Goal: Task Accomplishment & Management: Manage account settings

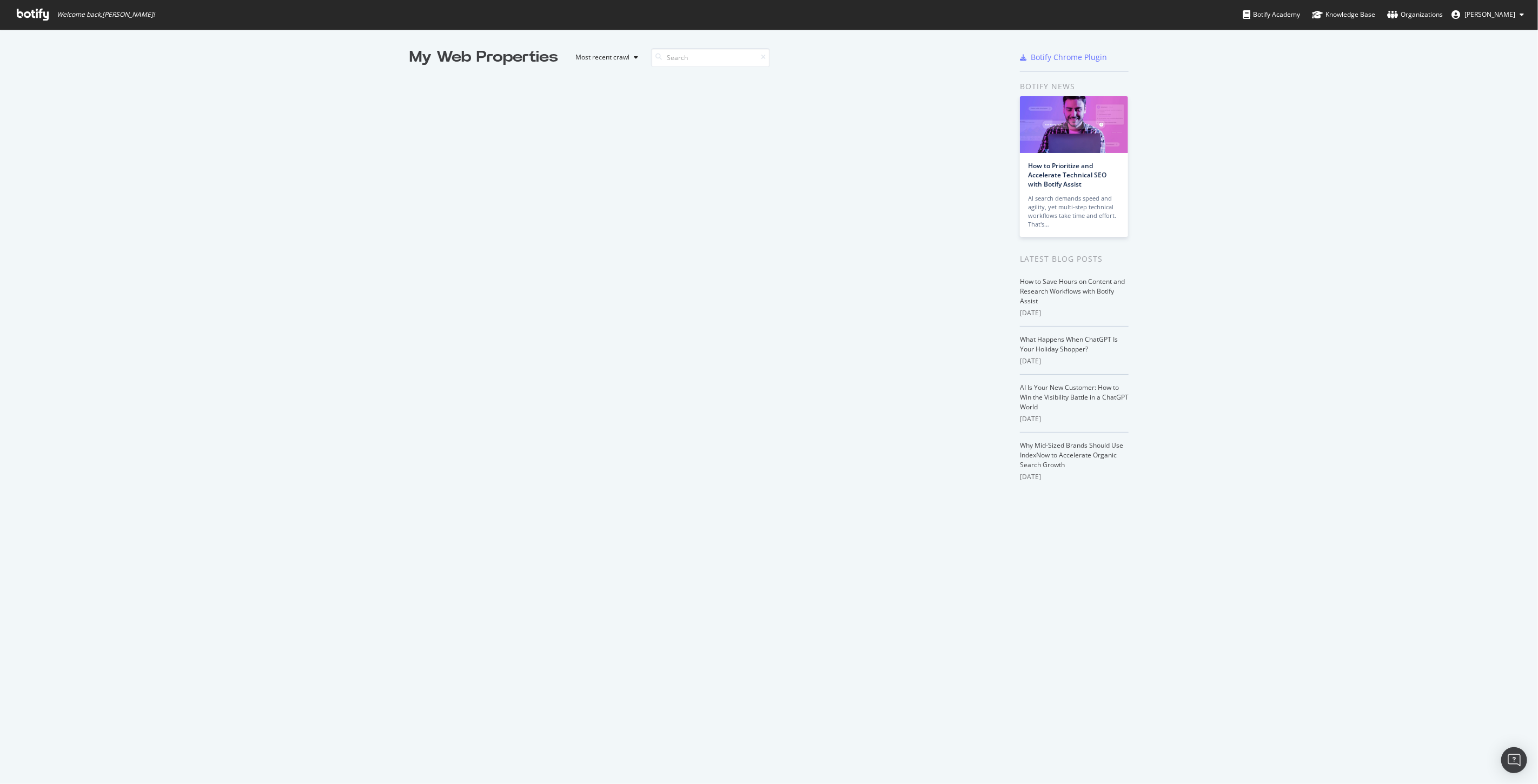
scroll to position [775, 1520]
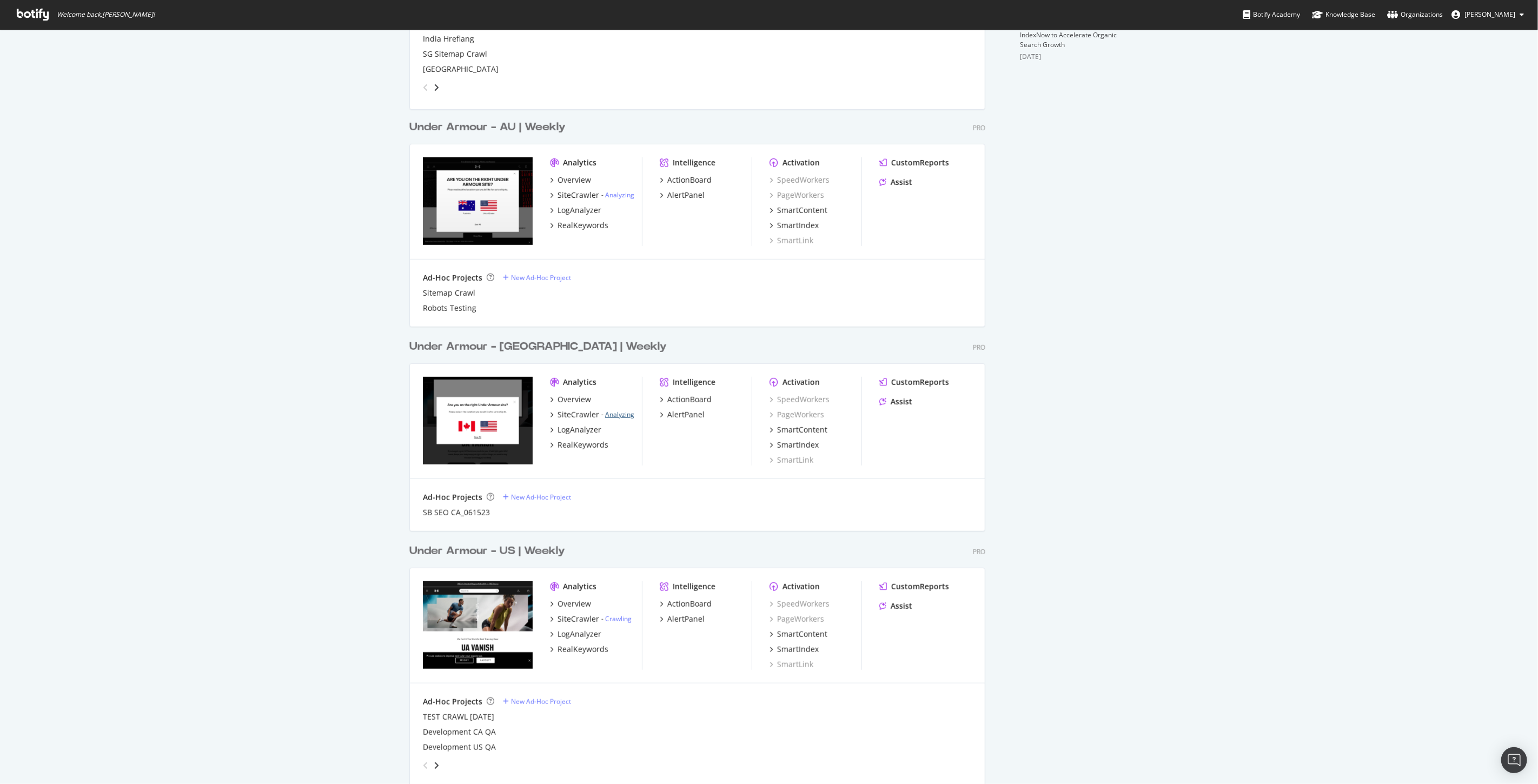
scroll to position [480, 0]
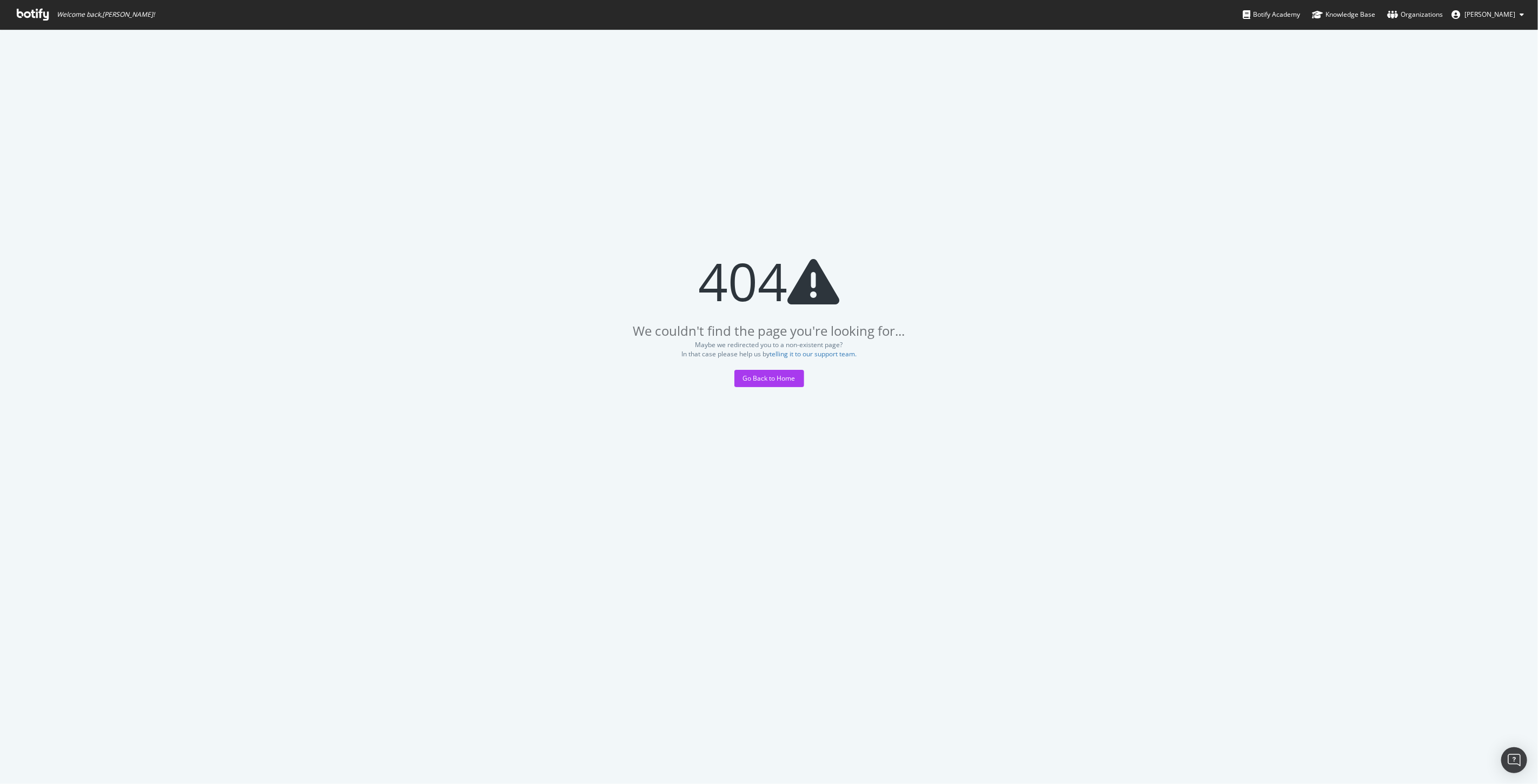
click at [17, 17] on icon at bounding box center [33, 14] width 32 height 12
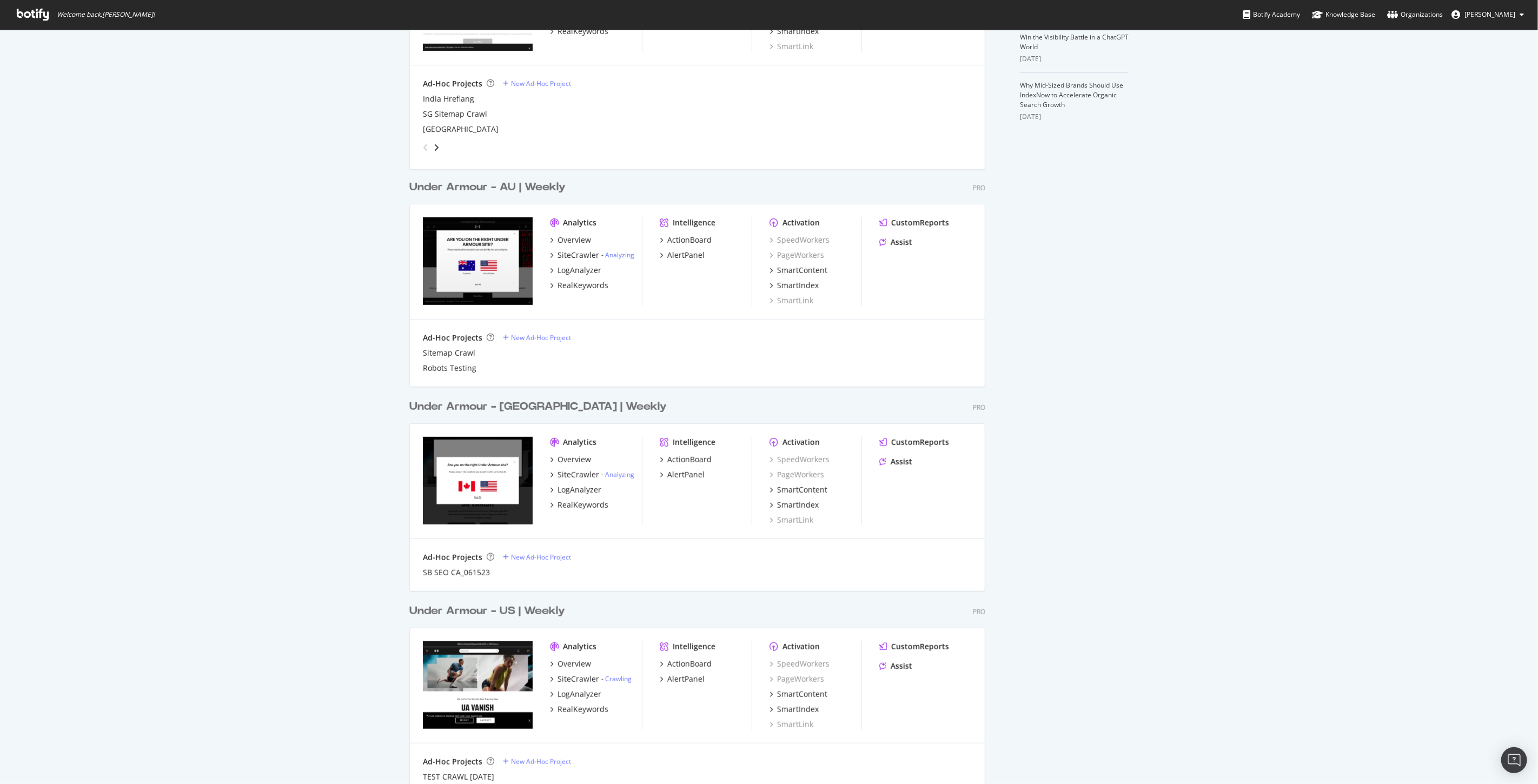
scroll to position [480, 0]
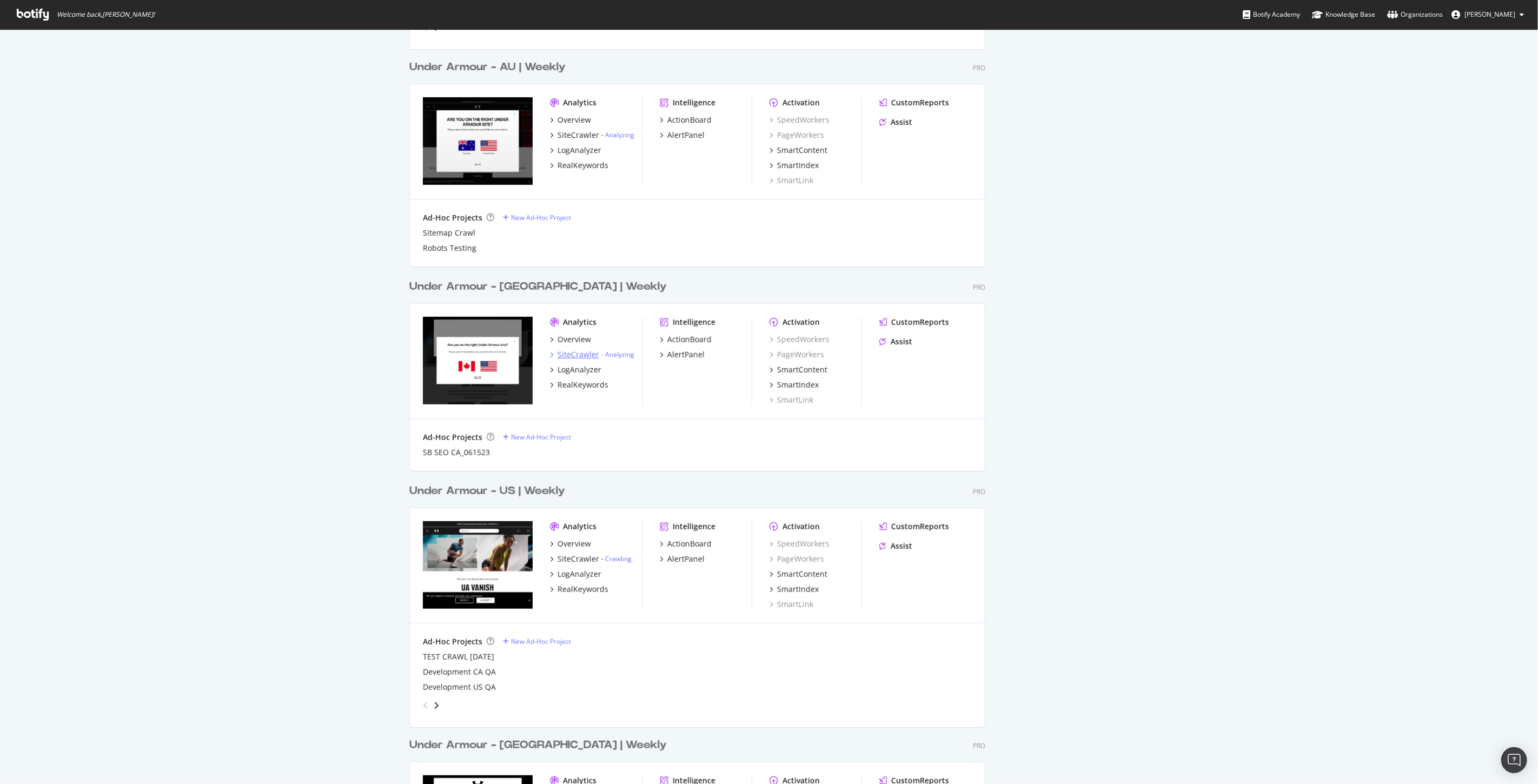
click at [601, 355] on div "- Analyzing" at bounding box center [618, 354] width 33 height 9
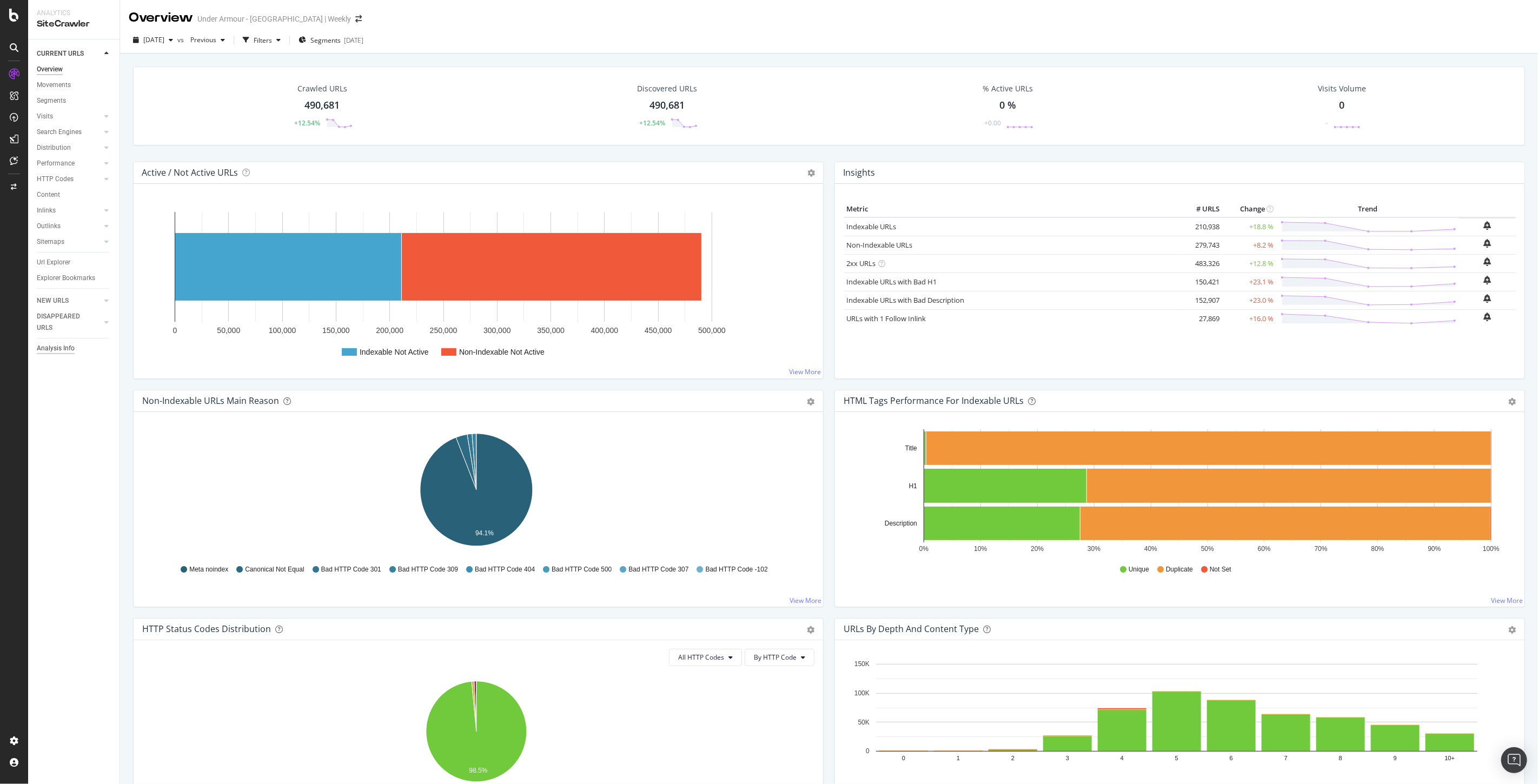
click at [56, 346] on div "Analysis Info" at bounding box center [55, 348] width 38 height 12
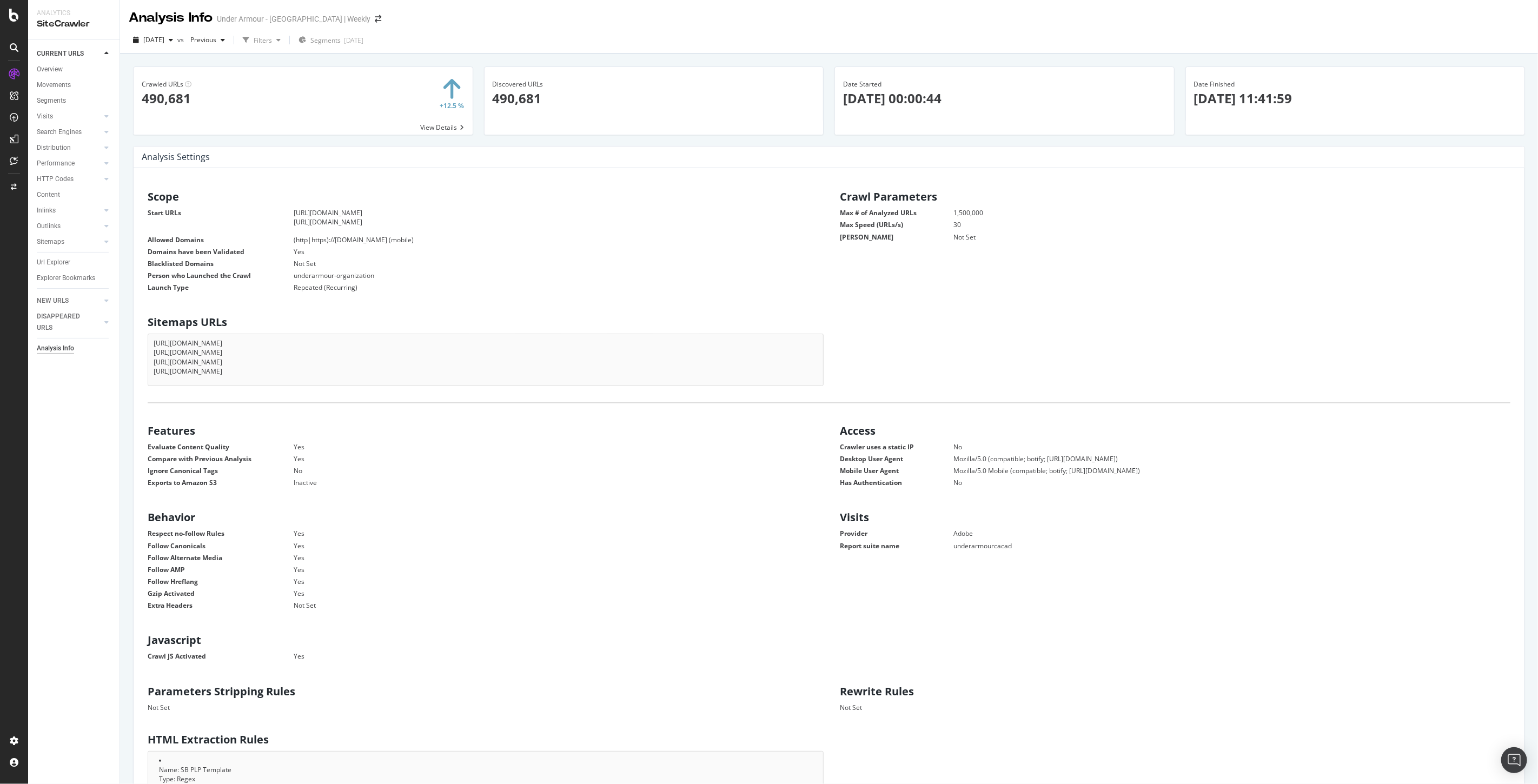
click at [50, 172] on div "HTTP Codes" at bounding box center [78, 179] width 83 height 16
click at [53, 174] on div "HTTP Codes" at bounding box center [55, 179] width 37 height 12
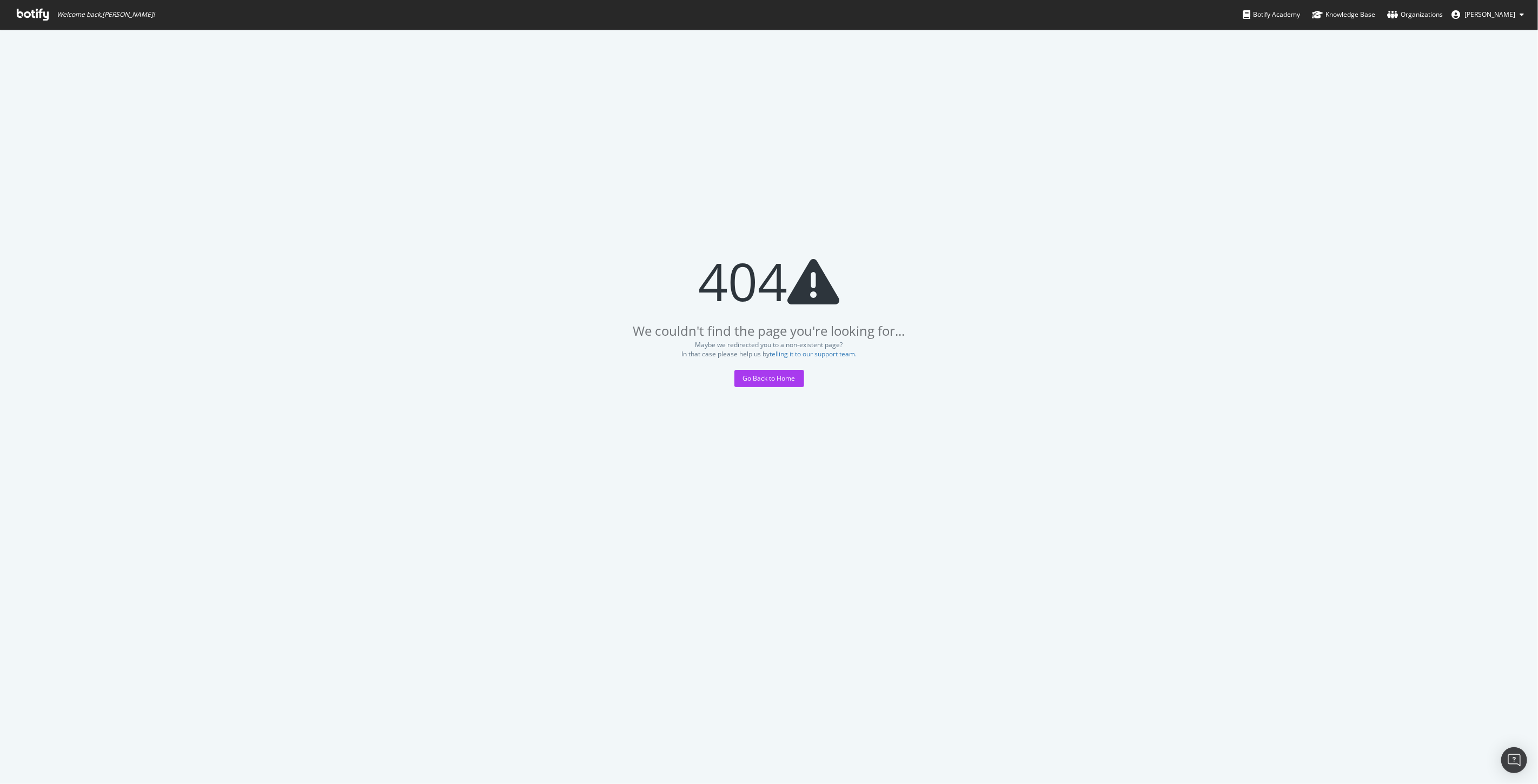
click at [26, 19] on icon at bounding box center [33, 14] width 32 height 12
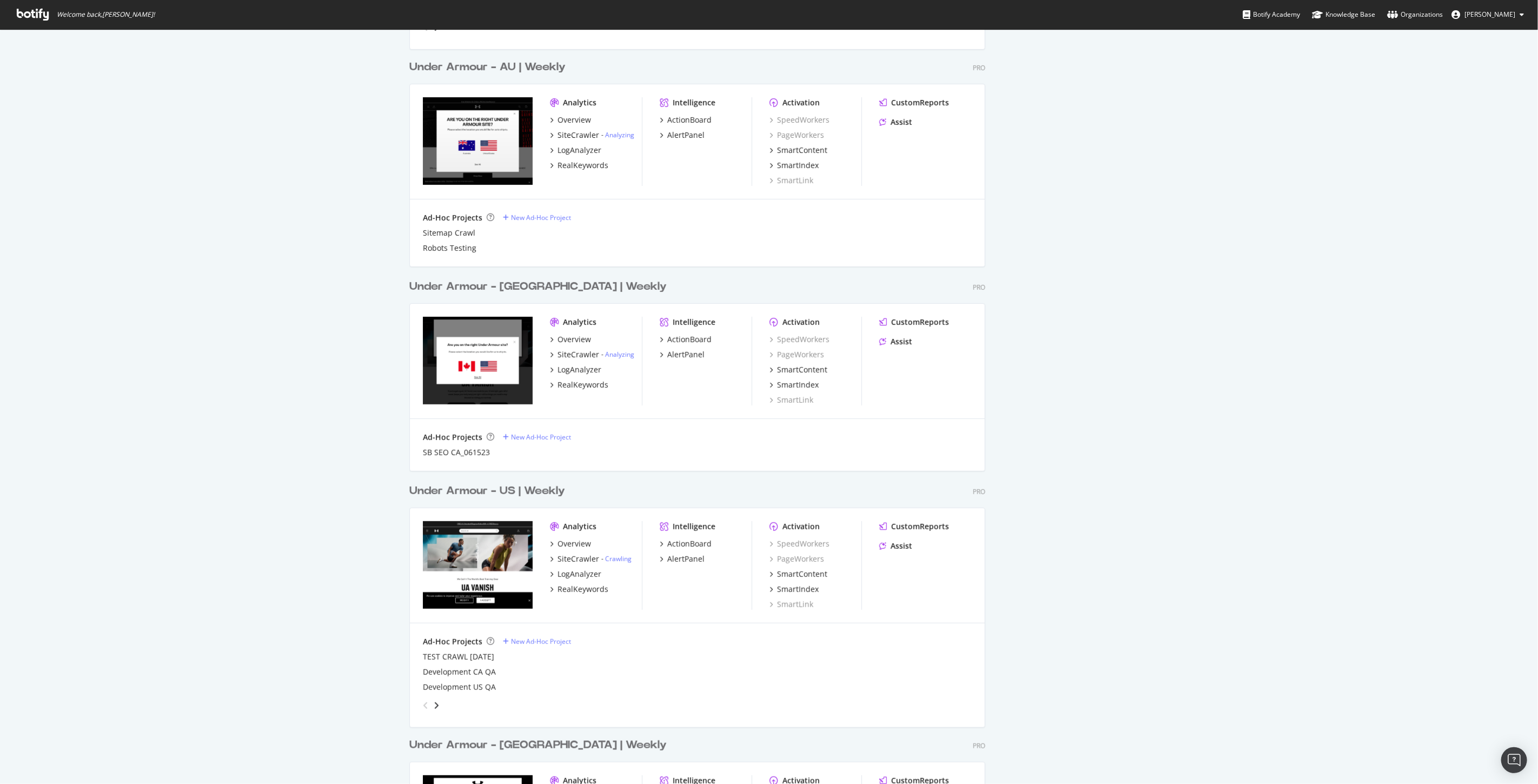
scroll to position [540, 0]
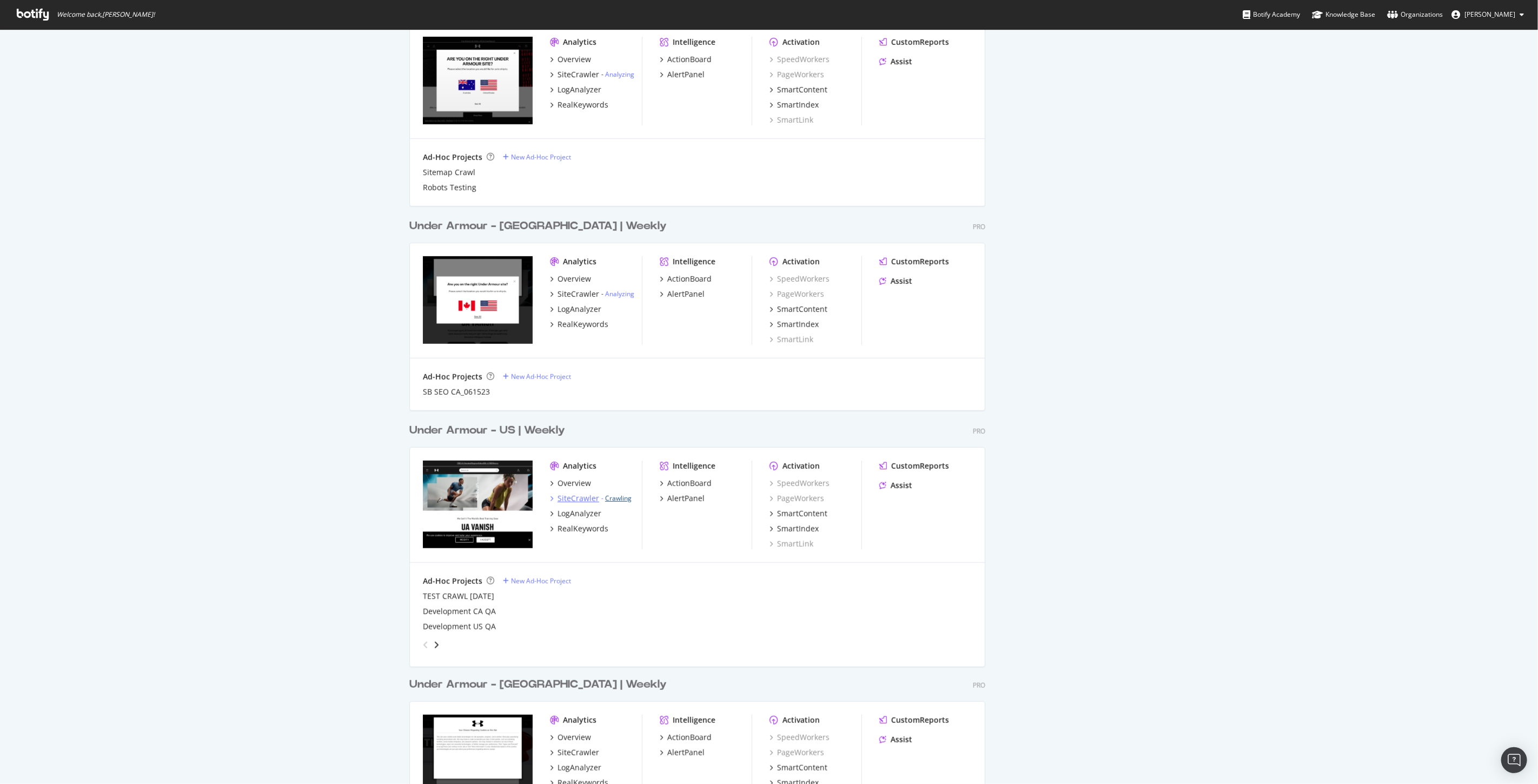
click at [605, 501] on link "Crawling" at bounding box center [618, 498] width 27 height 9
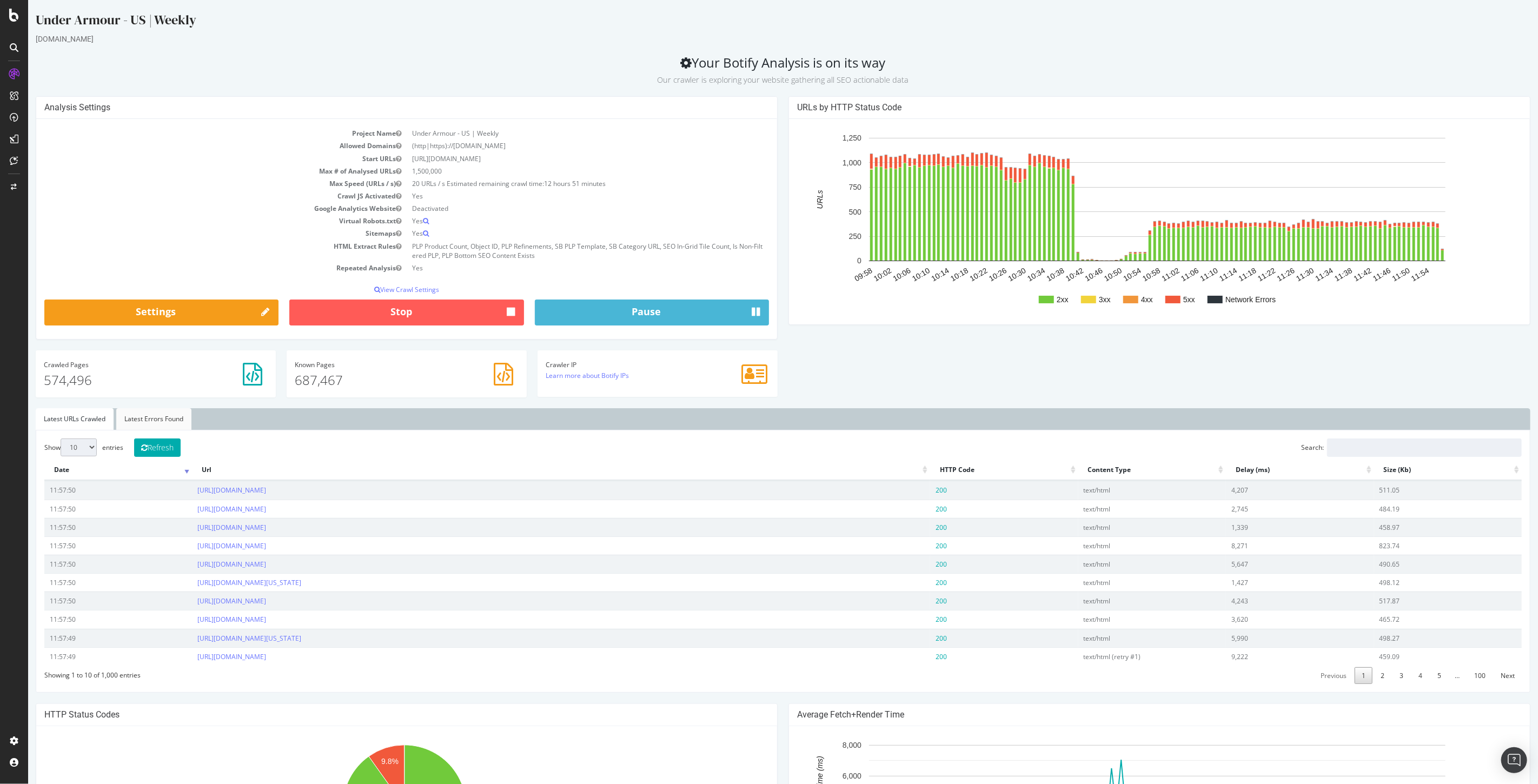
click at [160, 418] on link "Latest Errors Found" at bounding box center [153, 419] width 75 height 22
click at [77, 419] on link "Latest URLs Crawled" at bounding box center [74, 419] width 78 height 22
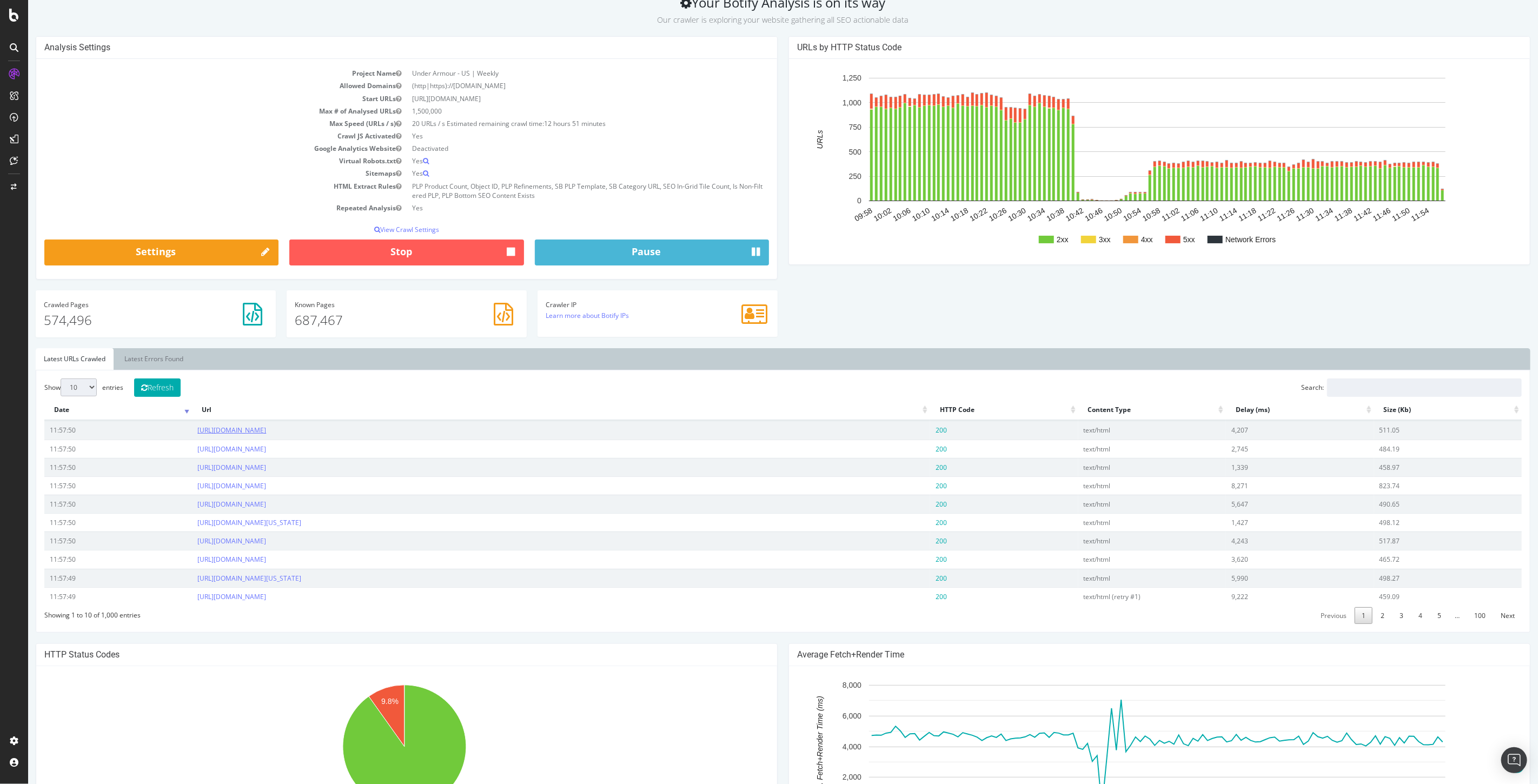
scroll to position [120, 0]
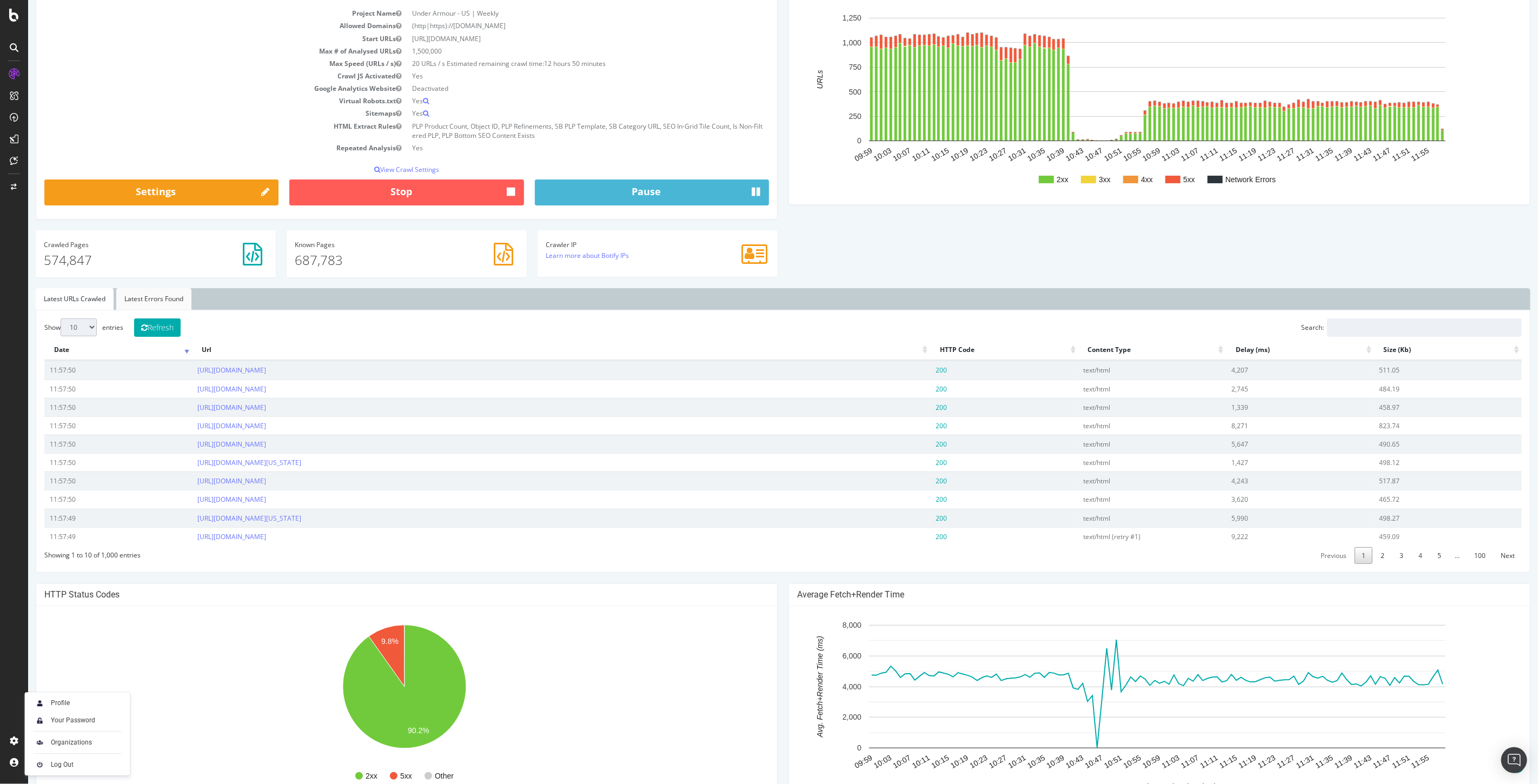
click at [168, 296] on link "Latest Errors Found" at bounding box center [153, 299] width 75 height 22
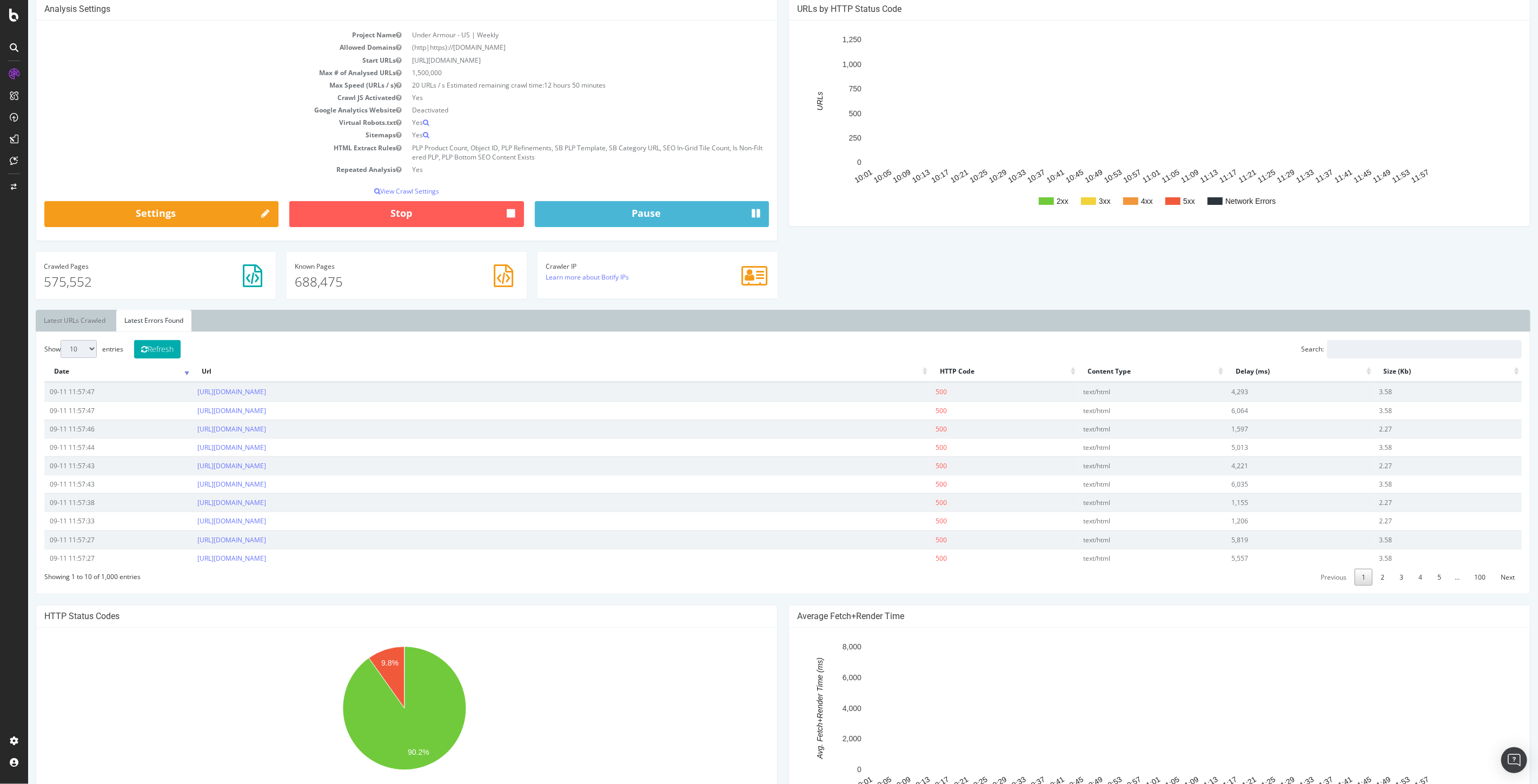
scroll to position [0, 0]
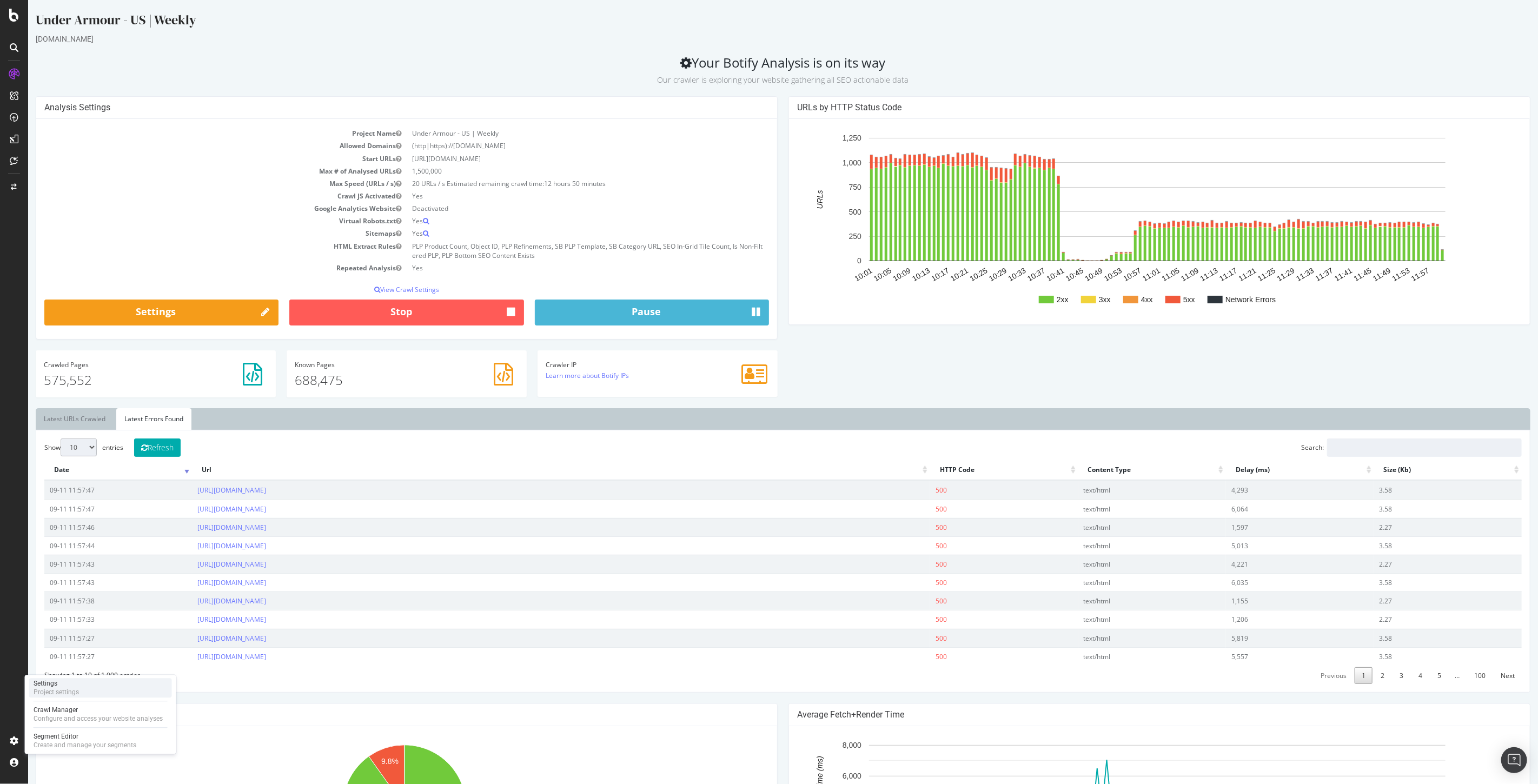
click at [55, 689] on div "Project settings" at bounding box center [56, 692] width 45 height 9
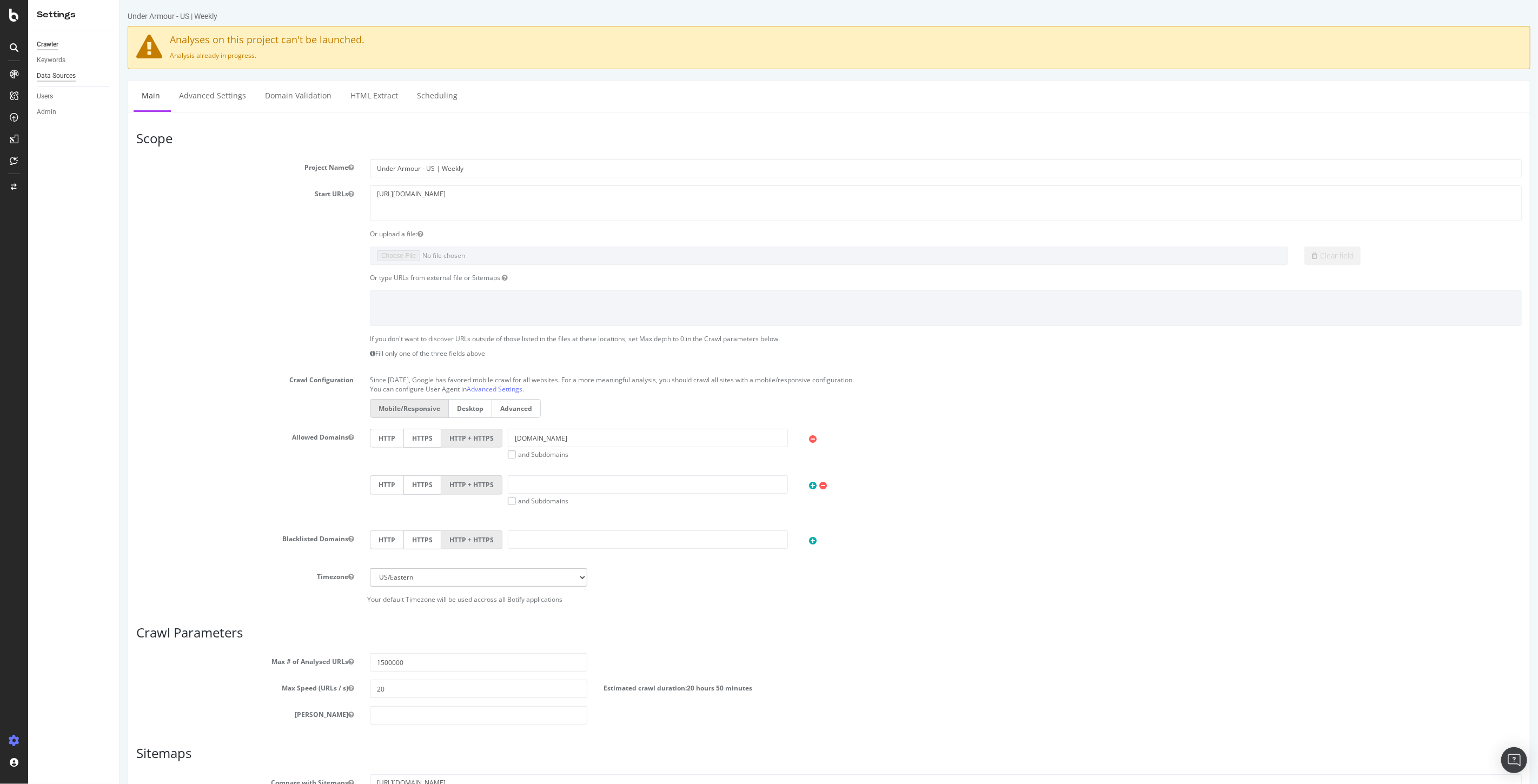
click at [54, 79] on div "Data Sources" at bounding box center [56, 76] width 39 height 12
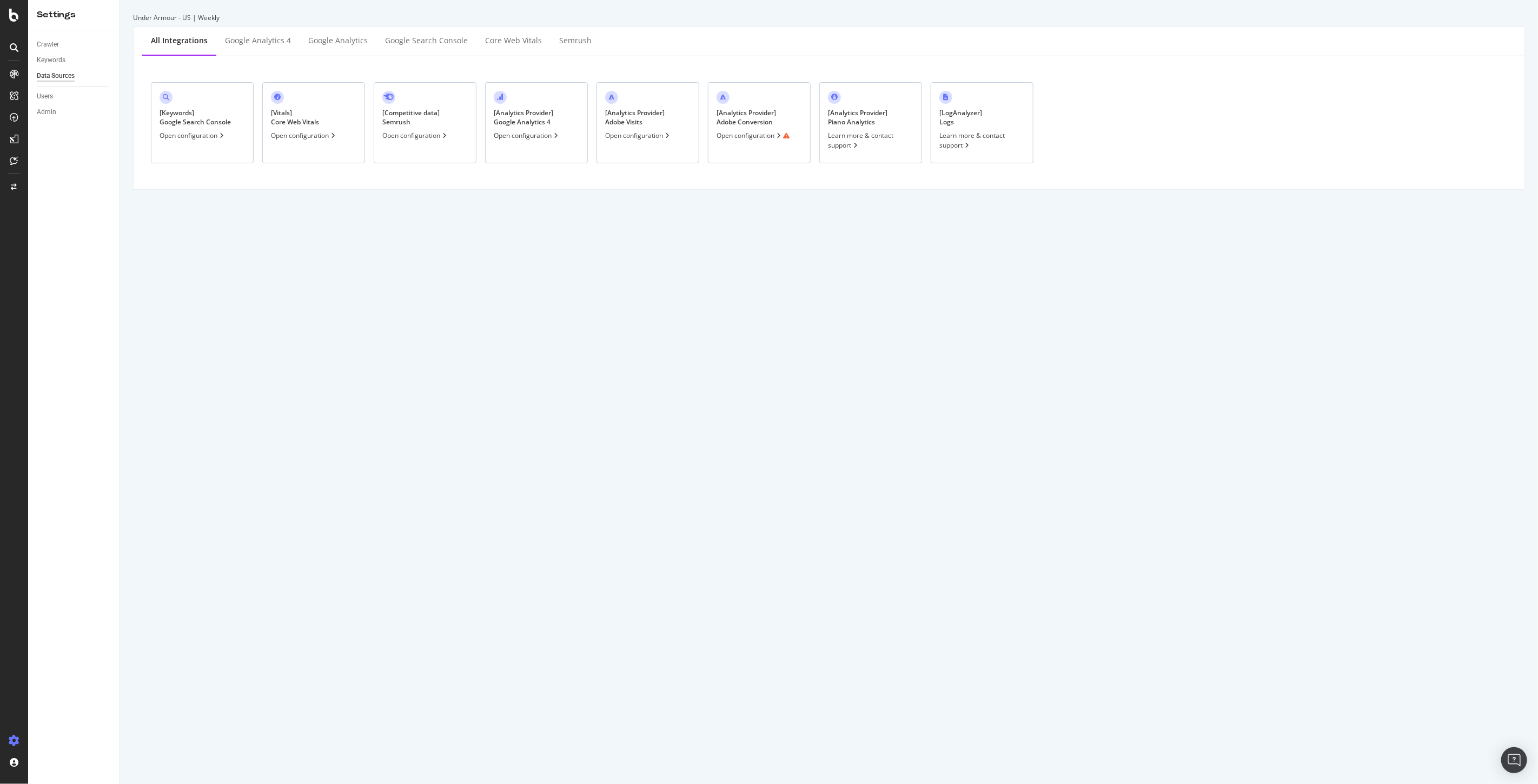
click at [747, 138] on div "Open configuration" at bounding box center [753, 135] width 73 height 9
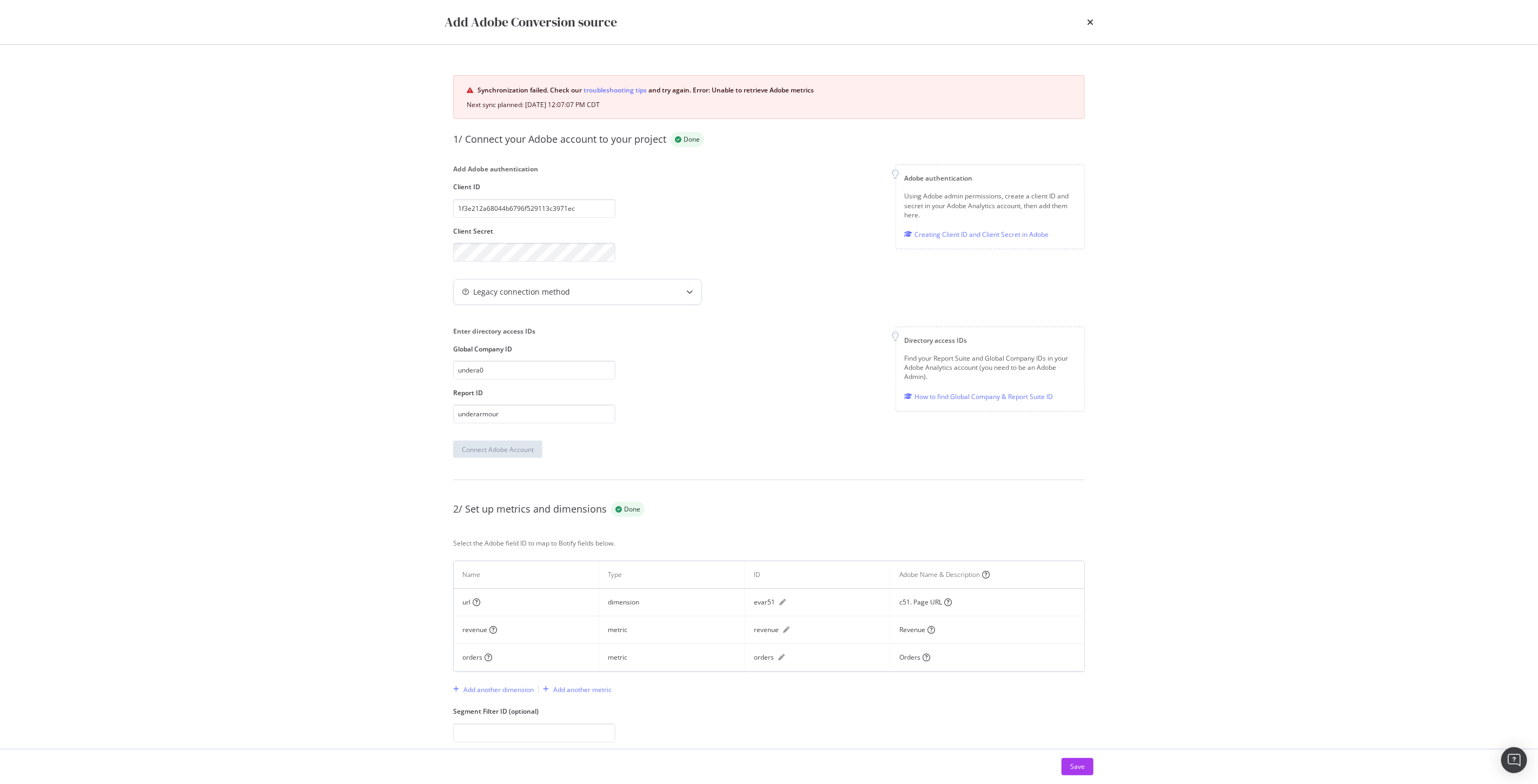
click at [678, 291] on div "modal" at bounding box center [689, 292] width 24 height 25
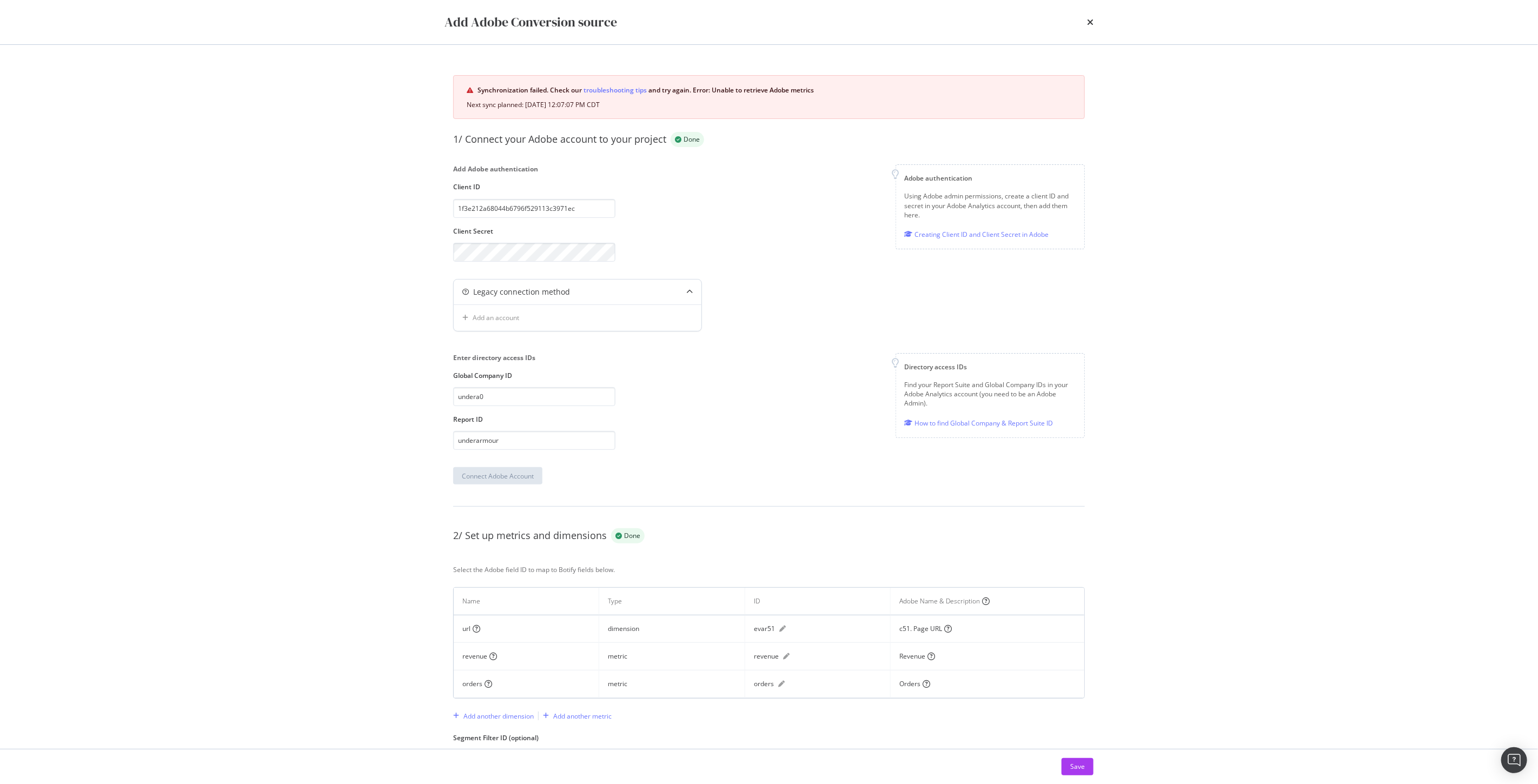
click at [691, 289] on icon "modal" at bounding box center [689, 291] width 6 height 6
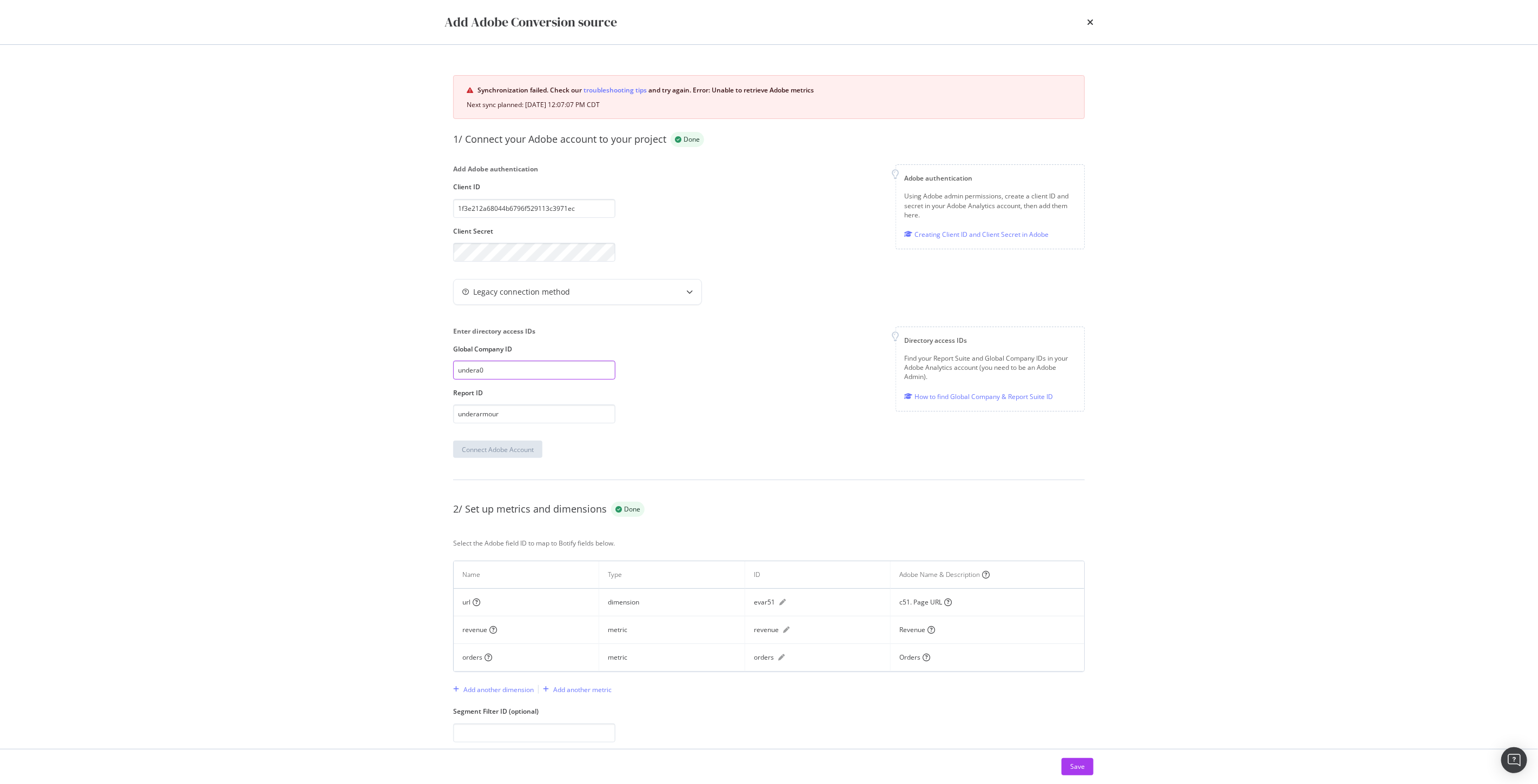
drag, startPoint x: 507, startPoint y: 373, endPoint x: 350, endPoint y: 363, distance: 157.3
click at [342, 361] on div "Add Adobe Conversion source Synchronization failed. Check our troubleshooting t…" at bounding box center [769, 392] width 1538 height 784
drag, startPoint x: 527, startPoint y: 412, endPoint x: 321, endPoint y: 397, distance: 206.5
click at [321, 397] on div "Add Adobe Conversion source Synchronization failed. Check our troubleshooting t…" at bounding box center [769, 392] width 1538 height 784
click at [1078, 766] on div "Save" at bounding box center [1077, 766] width 14 height 9
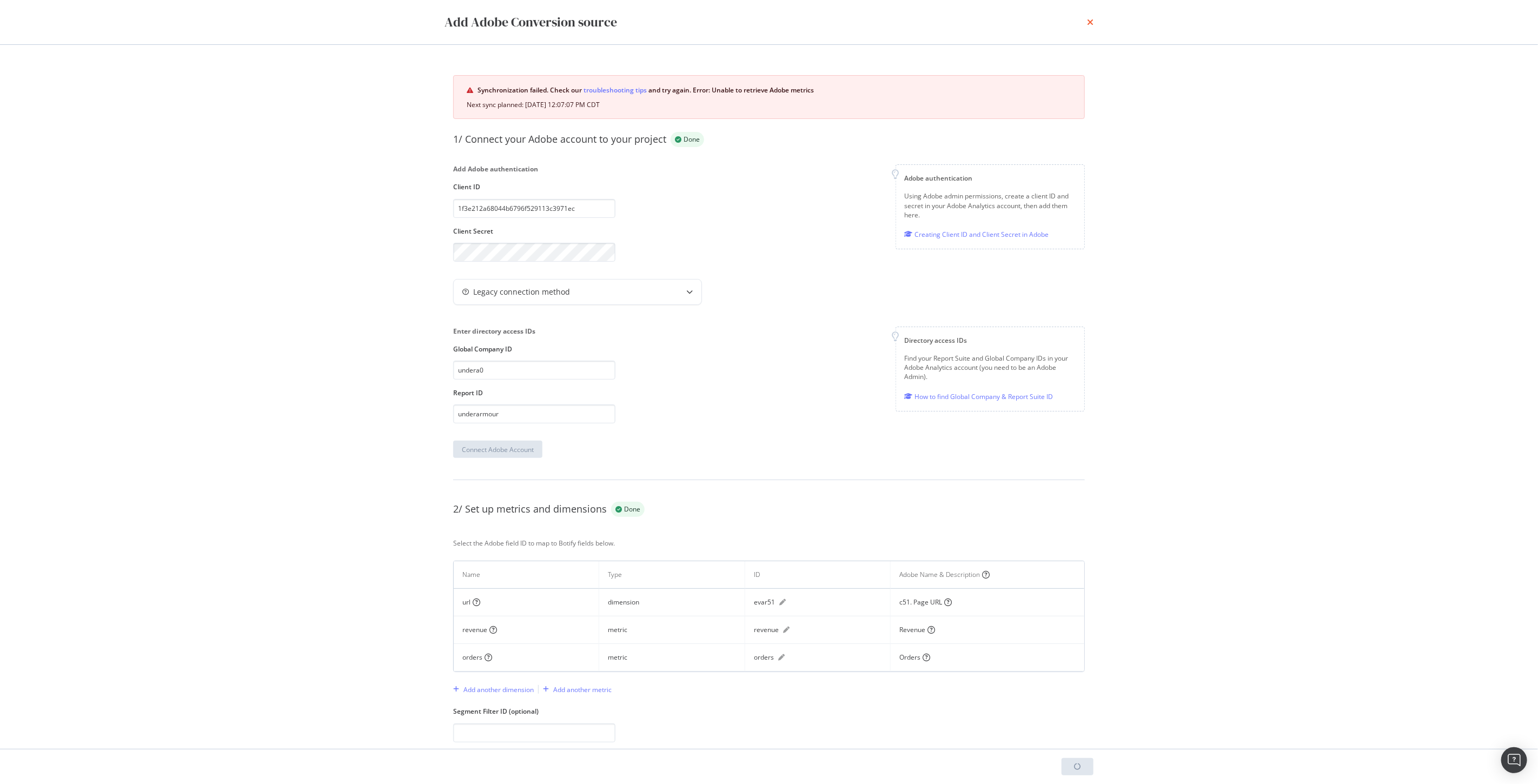
click at [1091, 23] on icon "times" at bounding box center [1090, 22] width 6 height 9
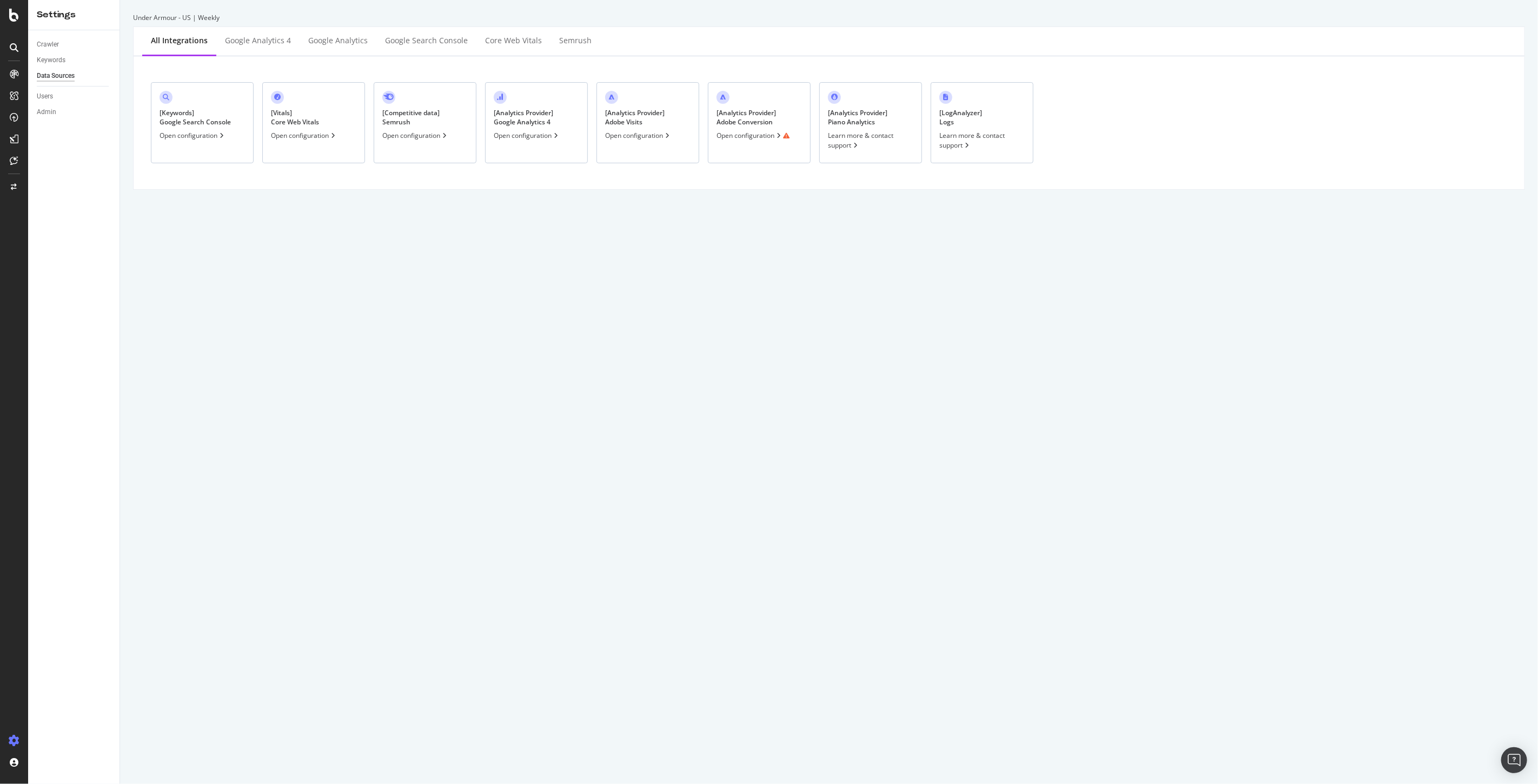
click at [626, 123] on div "[ Analytics Provider ] Adobe Visits" at bounding box center [635, 117] width 60 height 18
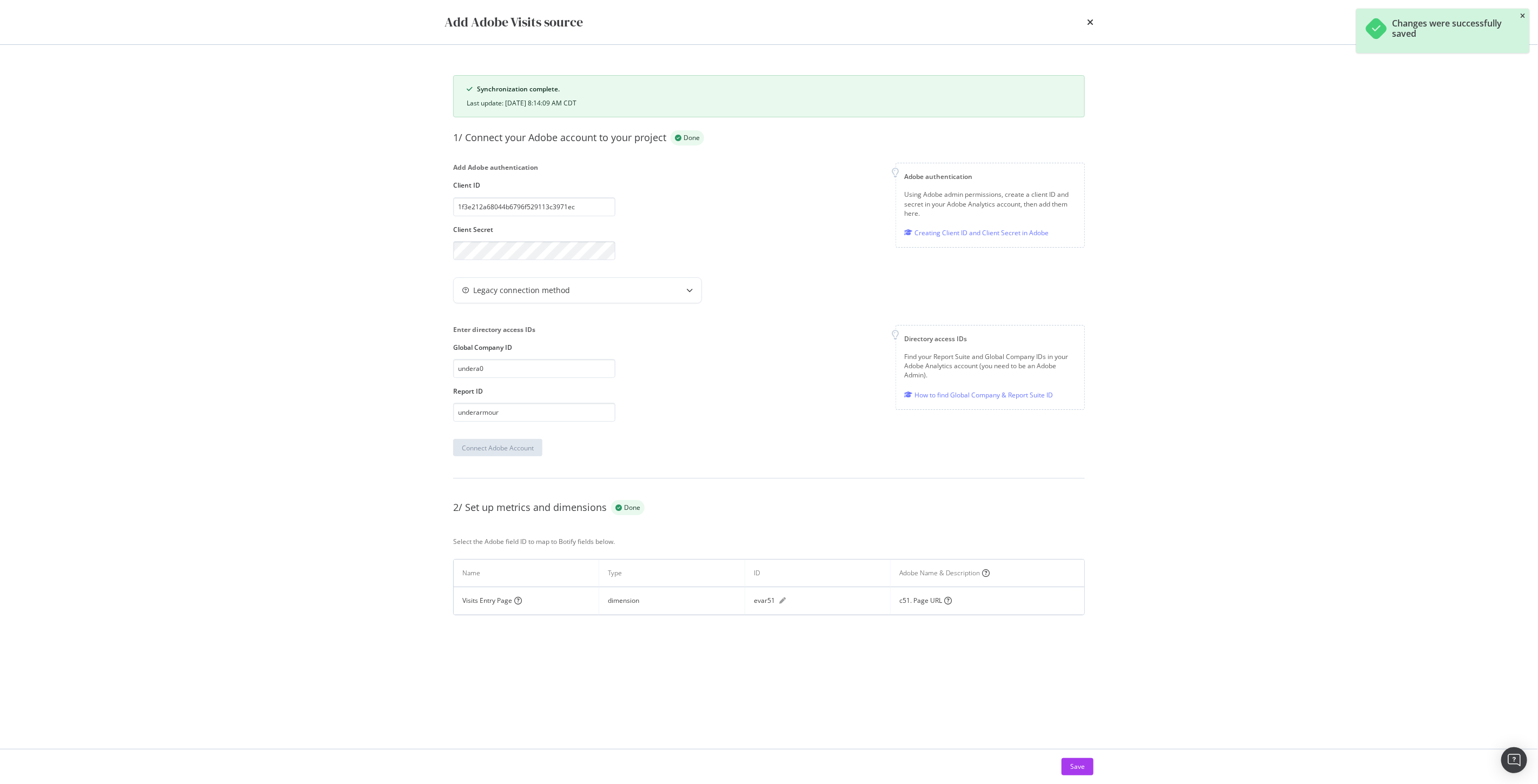
click at [1525, 17] on icon "close toast" at bounding box center [1522, 16] width 5 height 6
click at [949, 605] on icon "circle-question" at bounding box center [948, 601] width 8 height 8
click at [1088, 18] on icon "times" at bounding box center [1090, 22] width 6 height 9
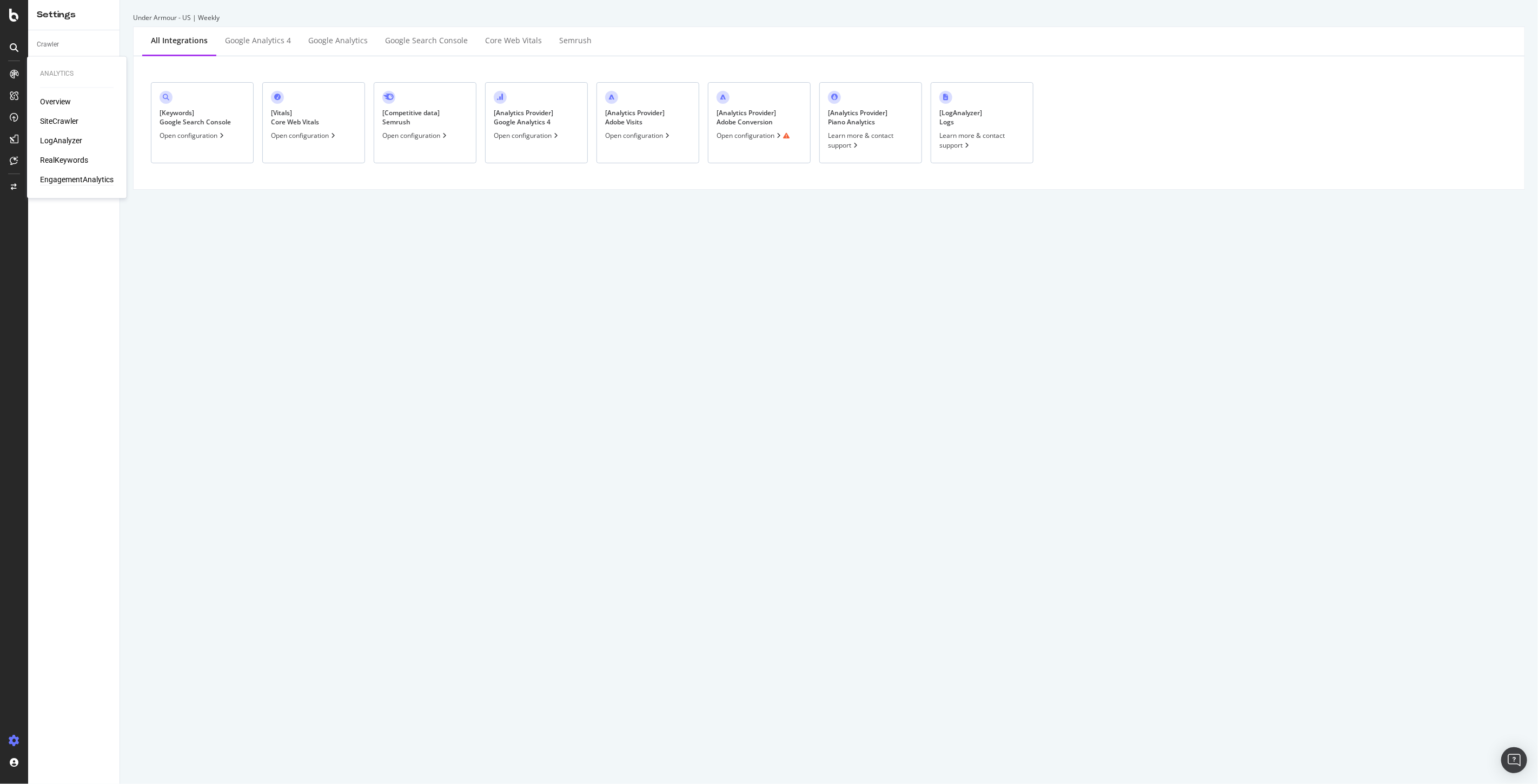
click at [86, 184] on div "EngagementAnalytics" at bounding box center [76, 180] width 73 height 11
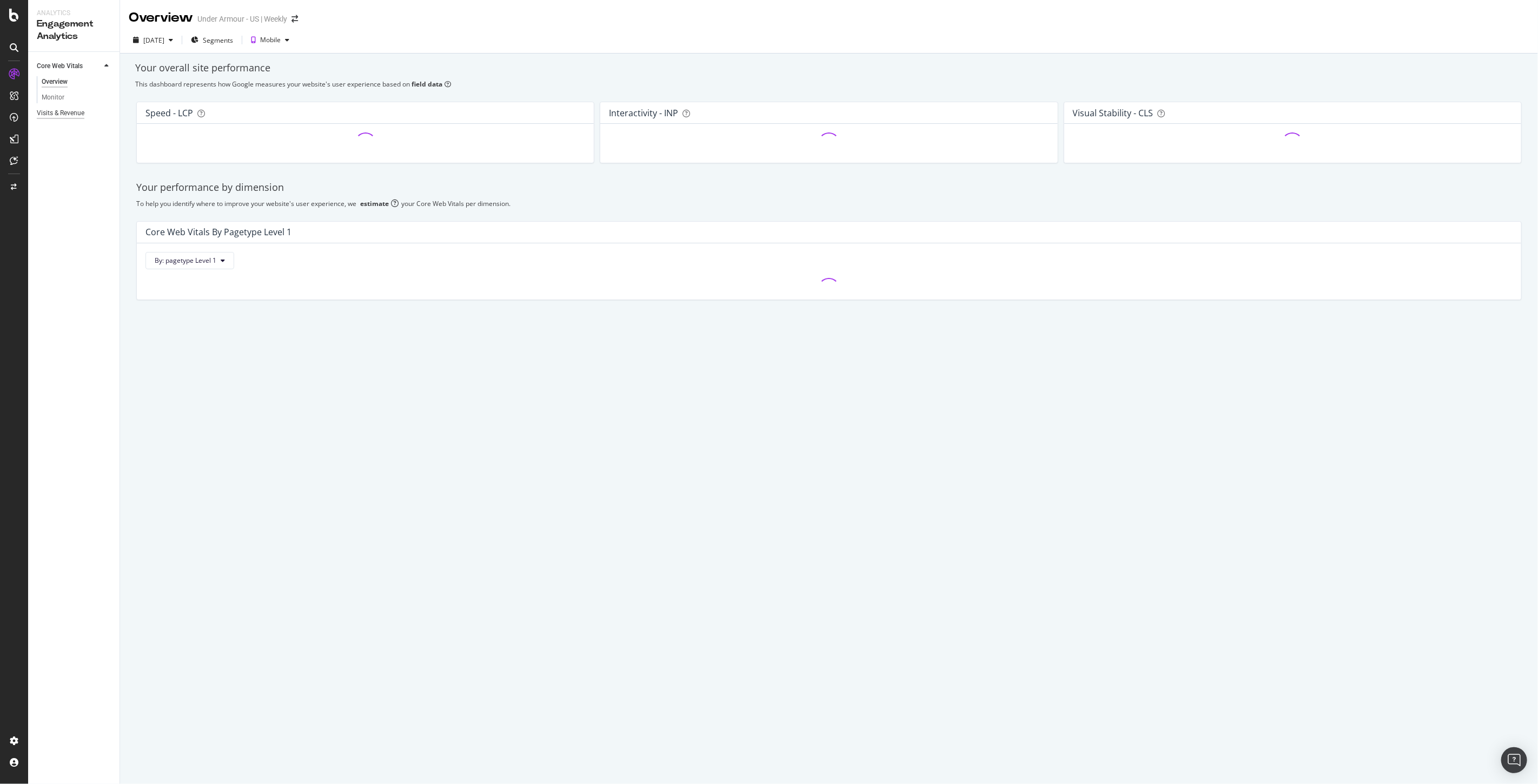
click at [53, 114] on div "Visits & Revenue" at bounding box center [61, 113] width 48 height 12
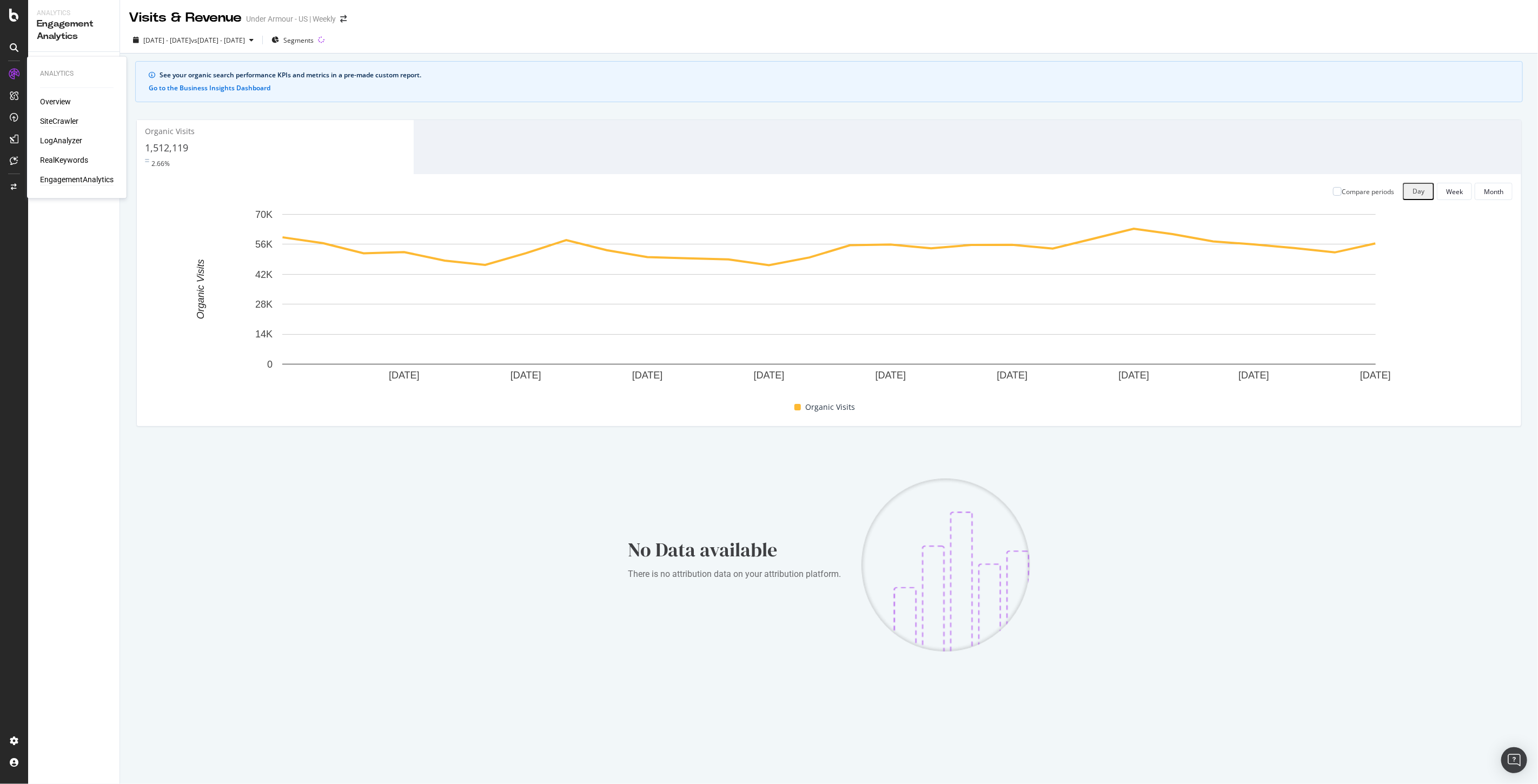
click at [62, 122] on div "SiteCrawler" at bounding box center [59, 122] width 38 height 11
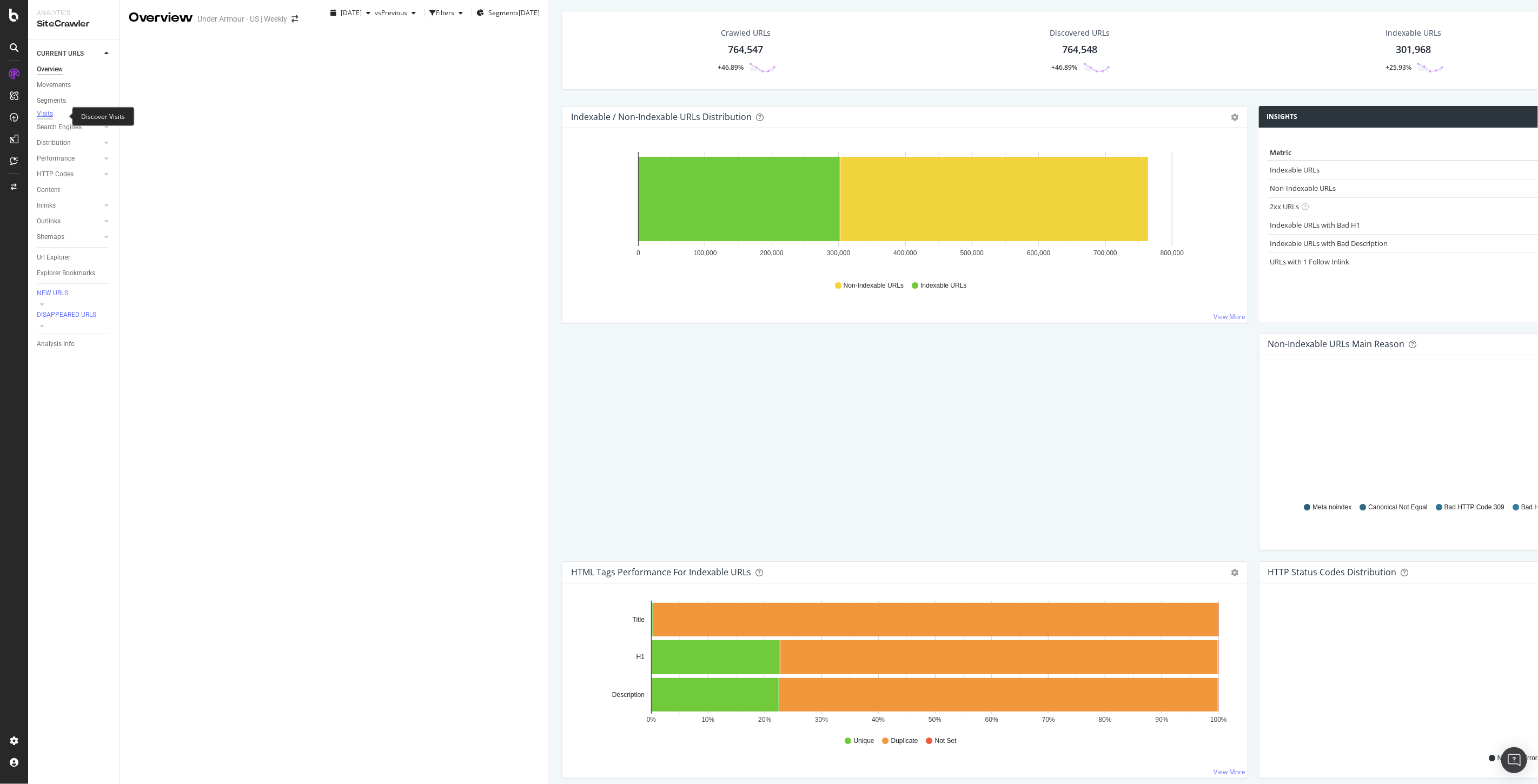
click at [41, 115] on div "Visits" at bounding box center [45, 114] width 16 height 9
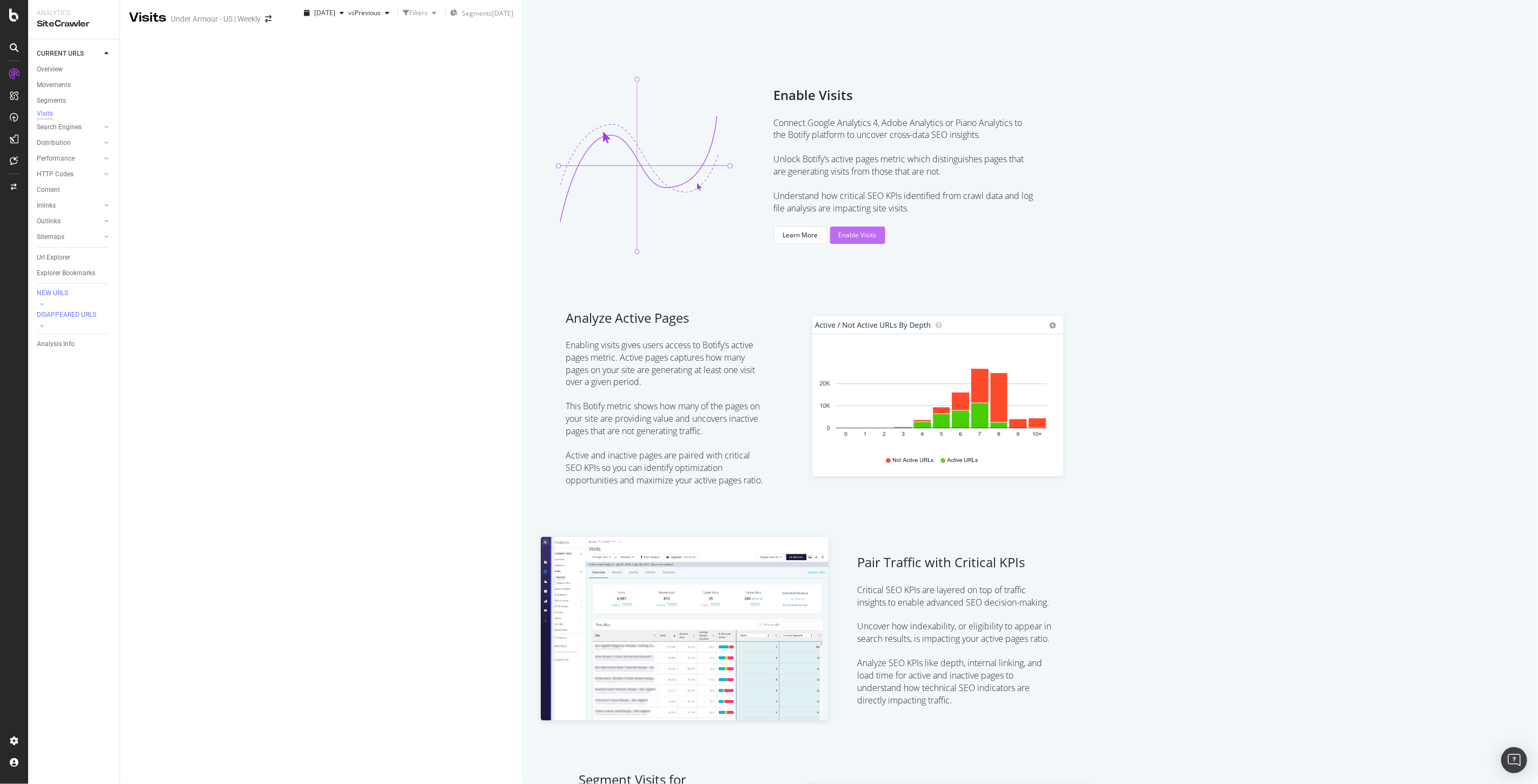
click at [863, 239] on div "Enable Visits" at bounding box center [857, 235] width 38 height 9
click at [60, 696] on div "Settings Project settings" at bounding box center [101, 688] width 143 height 19
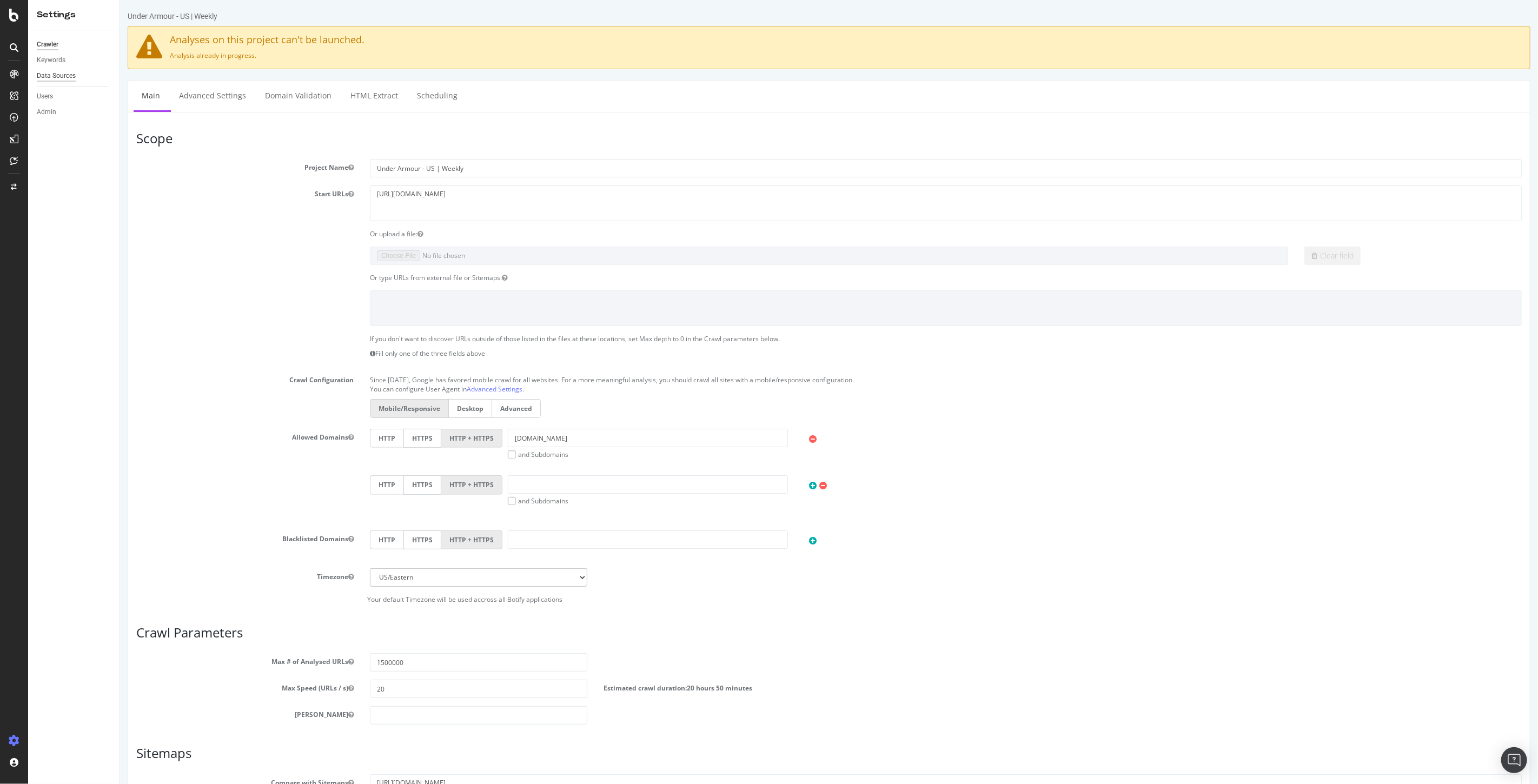
click at [51, 77] on div "Data Sources" at bounding box center [56, 76] width 39 height 12
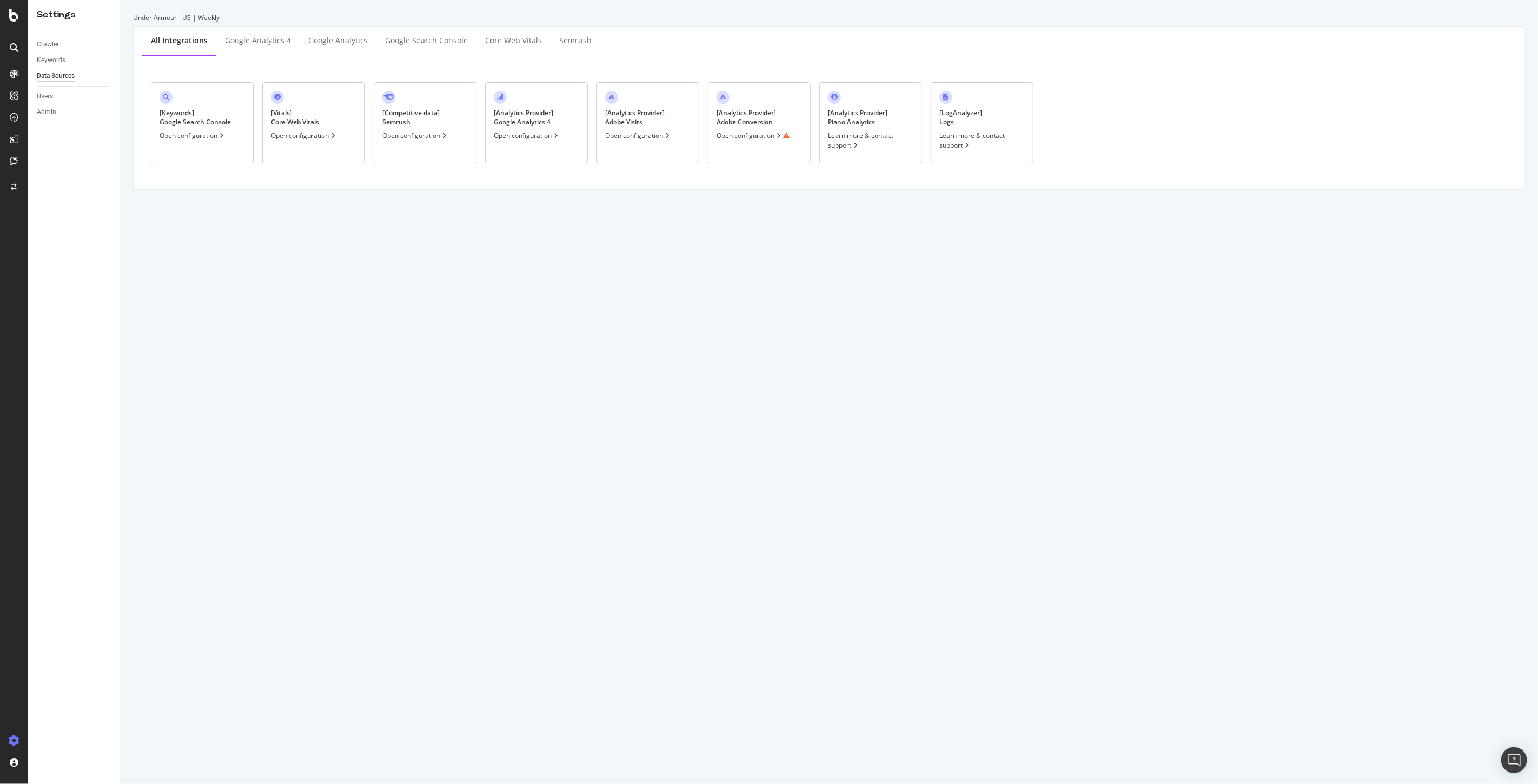
click at [744, 138] on div "Open configuration" at bounding box center [753, 135] width 73 height 9
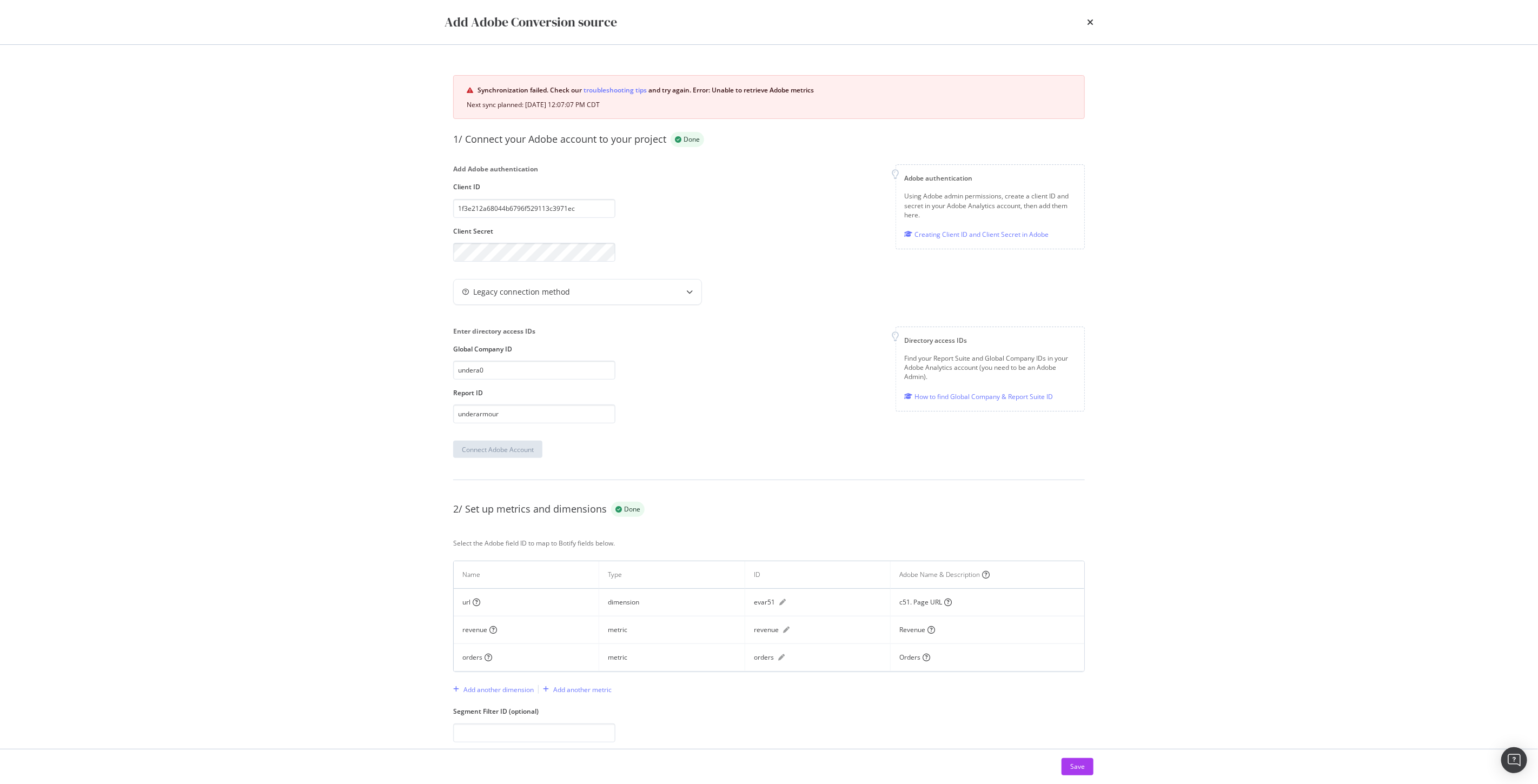
scroll to position [24, 0]
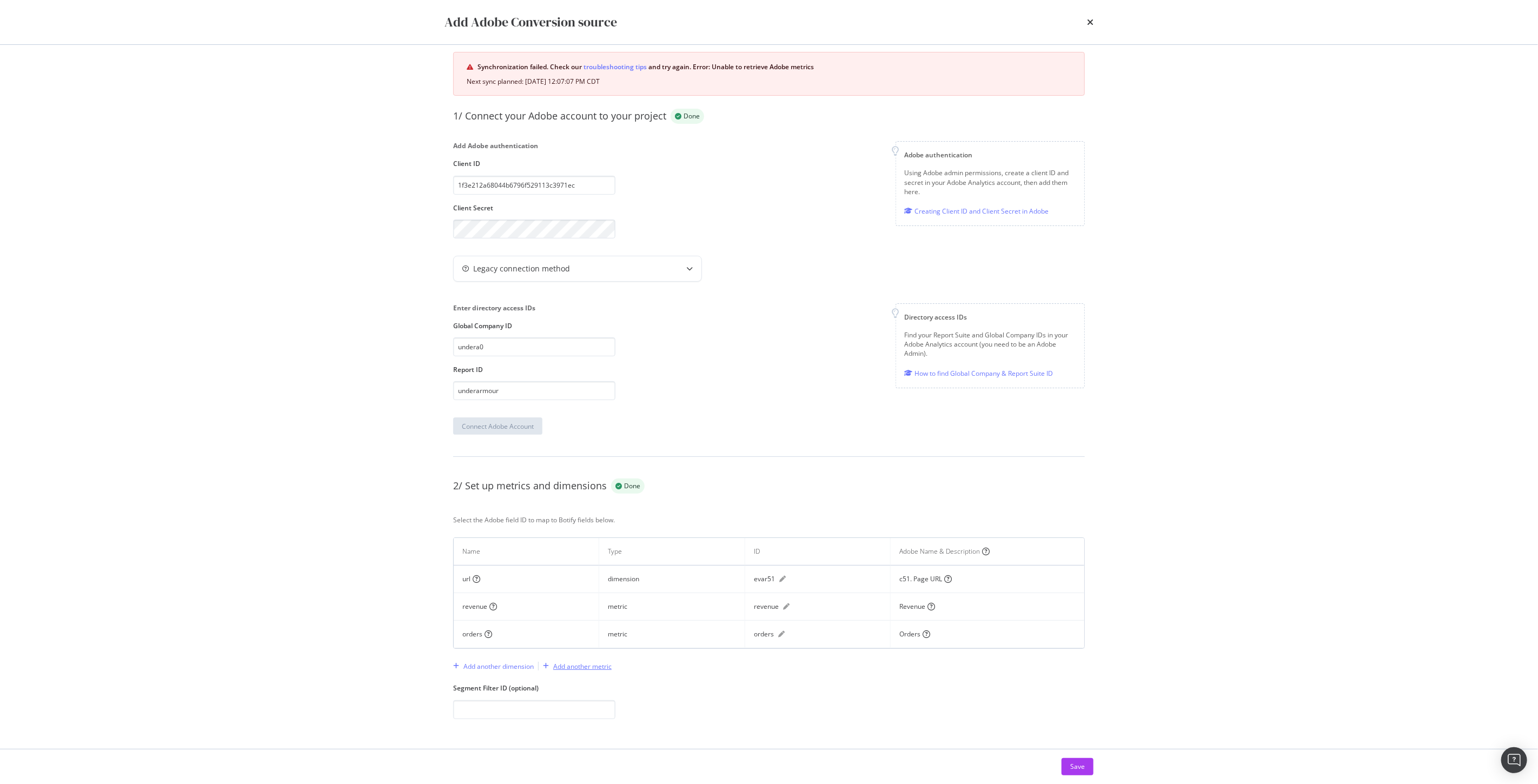
click at [586, 668] on div "Add another metric" at bounding box center [582, 666] width 58 height 9
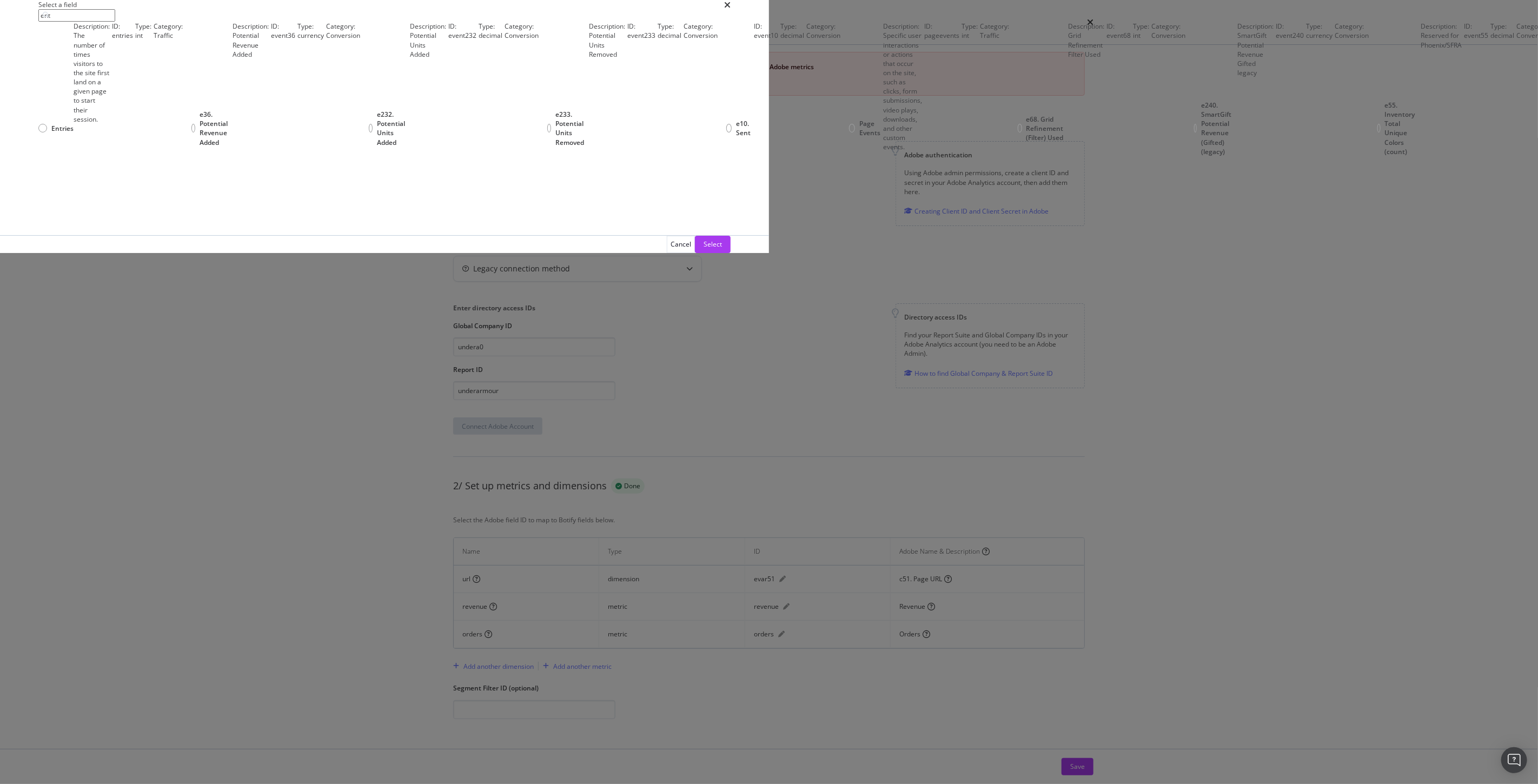
scroll to position [0, 0]
type input "ent"
click at [691, 249] on div "Cancel" at bounding box center [681, 244] width 21 height 9
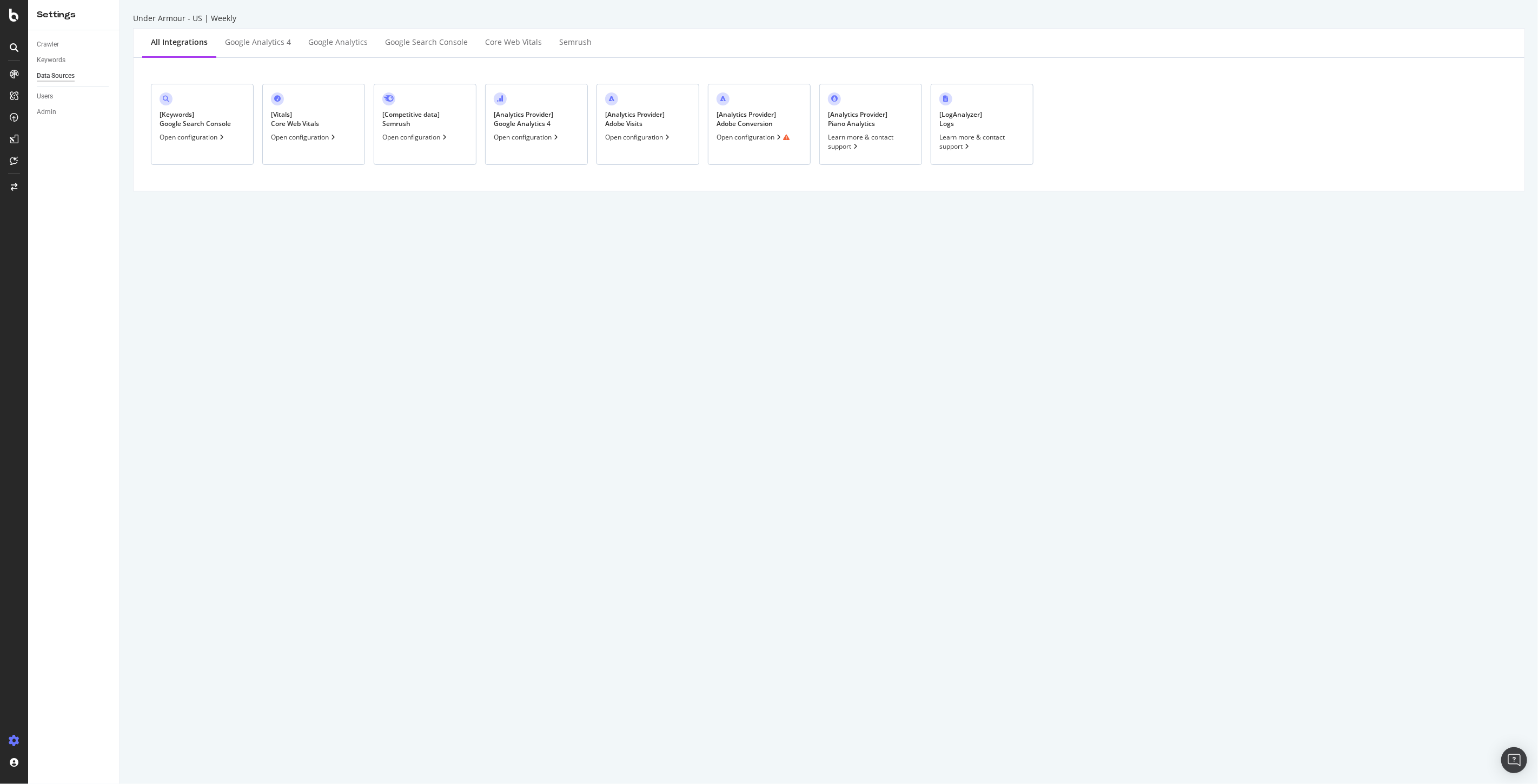
click at [644, 138] on div "Open configuration" at bounding box center [638, 137] width 66 height 9
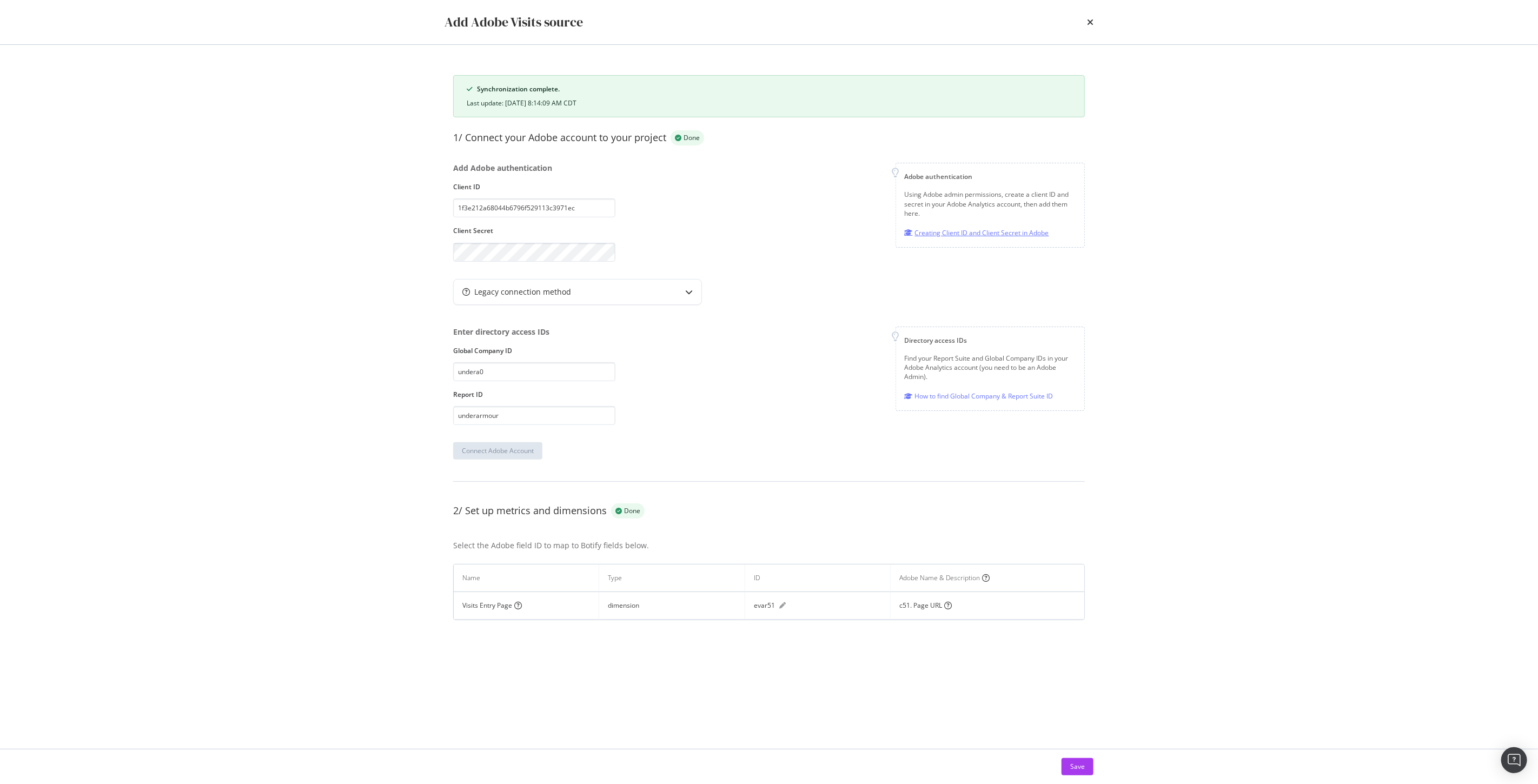
click at [971, 233] on div "Creating Client ID and Client Secret in Adobe" at bounding box center [976, 233] width 144 height 12
click at [1085, 25] on div "Add Adobe Visits source" at bounding box center [769, 22] width 649 height 18
click at [1087, 22] on icon "times" at bounding box center [1090, 22] width 6 height 9
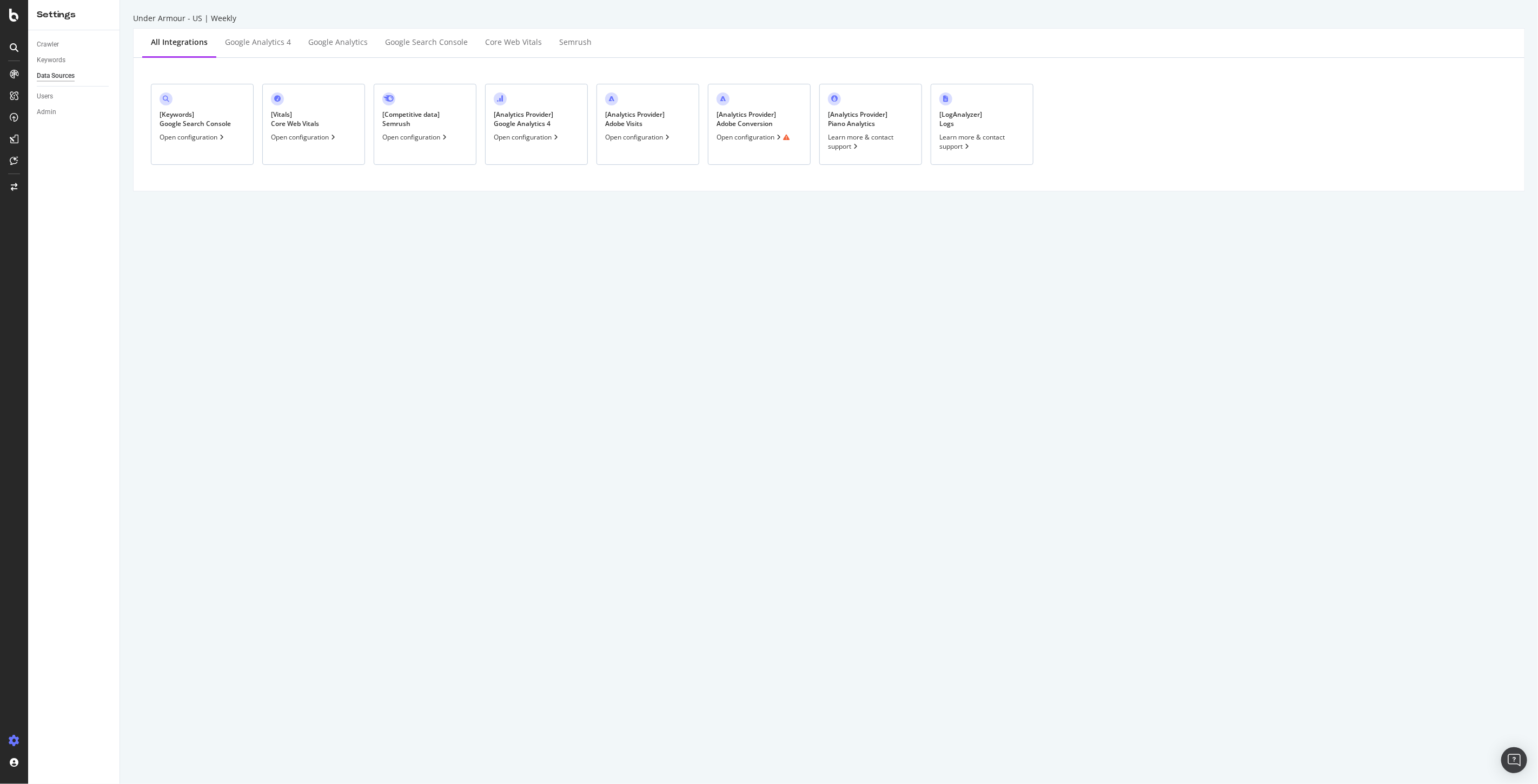
click at [623, 133] on div "Open configuration" at bounding box center [638, 137] width 66 height 9
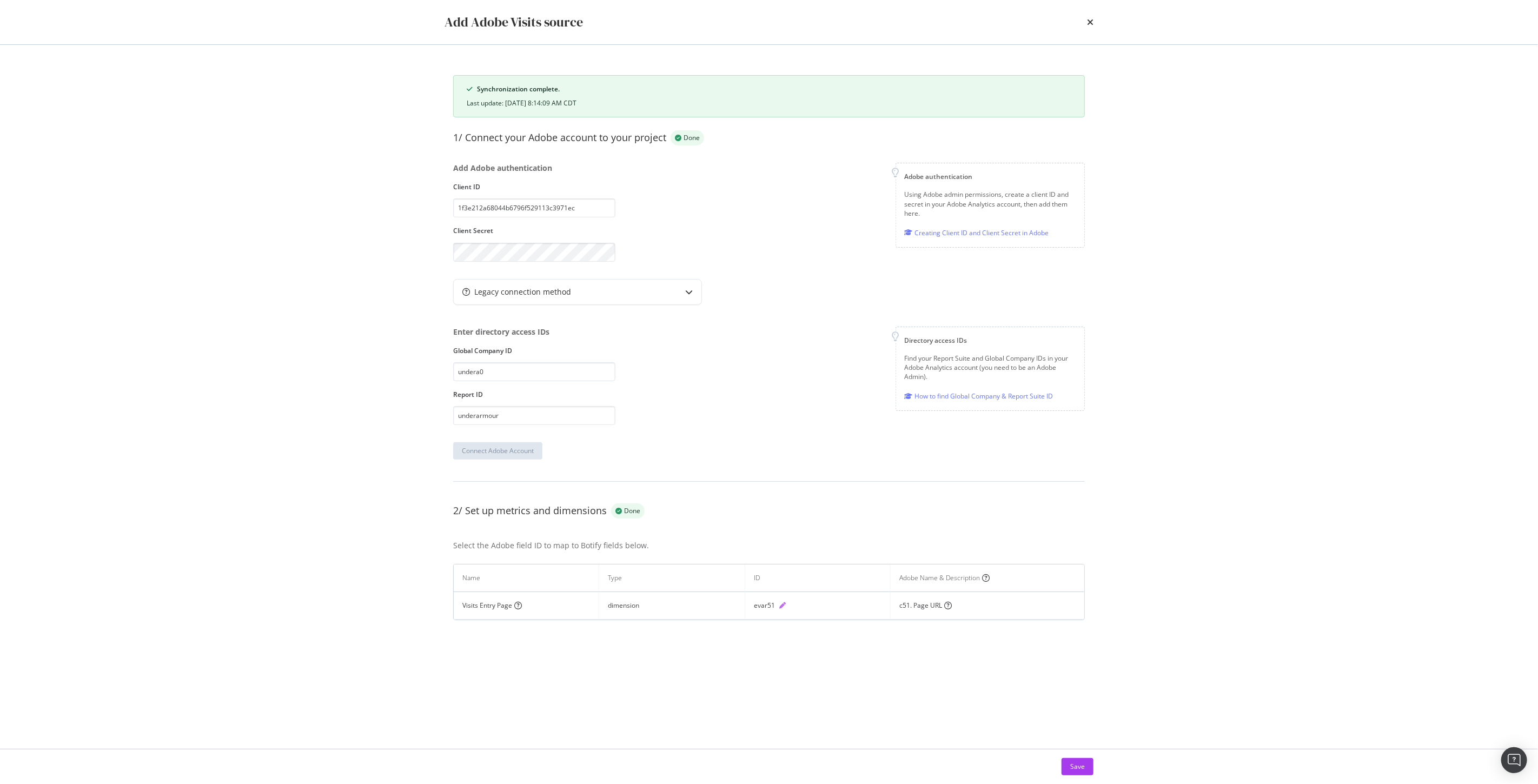
click at [783, 607] on icon "pen" at bounding box center [782, 605] width 6 height 6
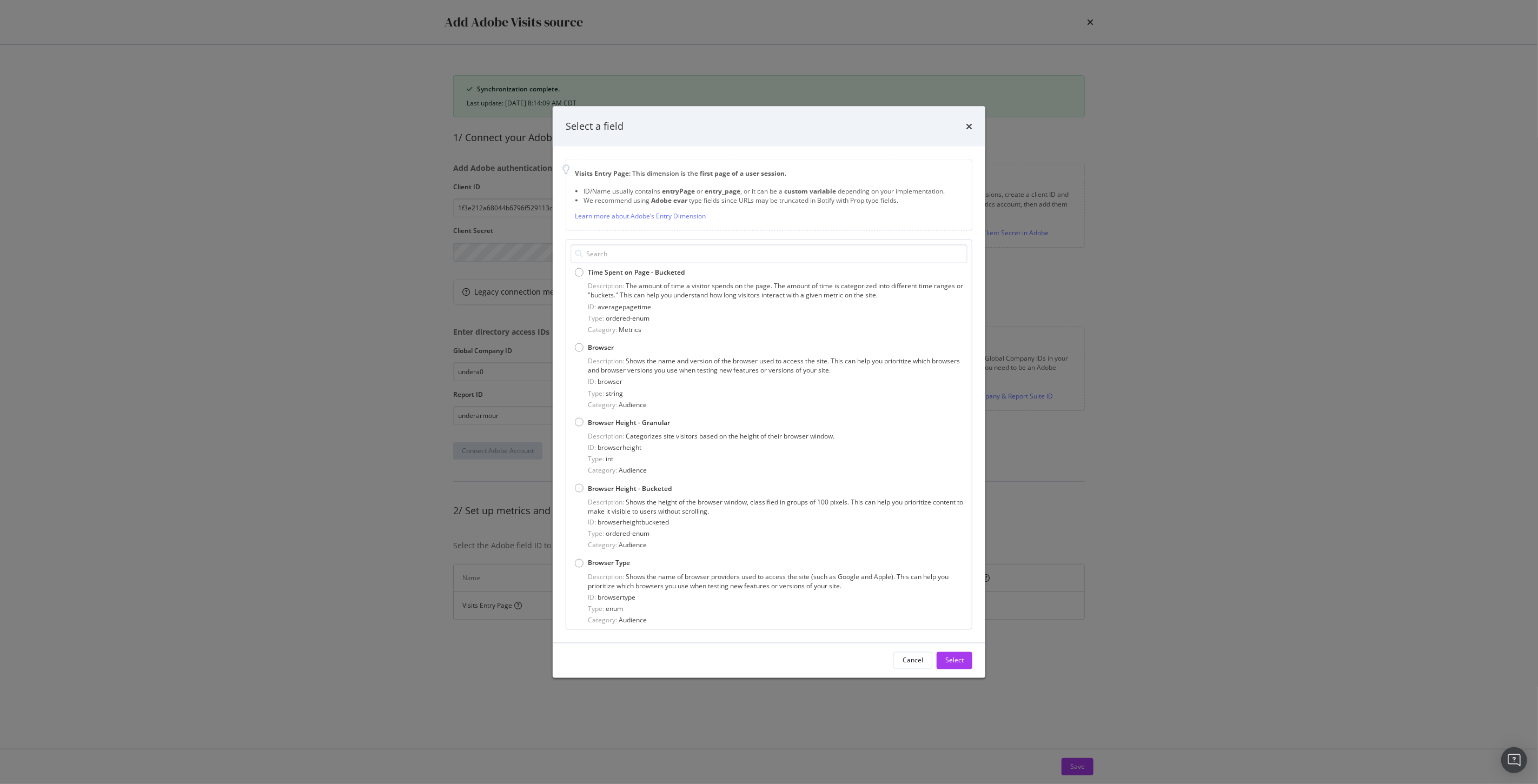
click at [332, 209] on div "Select a field Visits Entry Page : This dimension is the first page of a user s…" at bounding box center [769, 392] width 1538 height 784
